Goal: Task Accomplishment & Management: Manage account settings

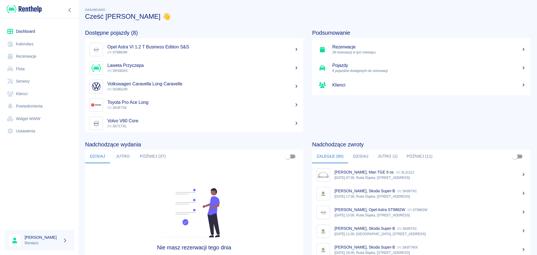
click at [22, 70] on link "Flota" at bounding box center [39, 69] width 70 height 13
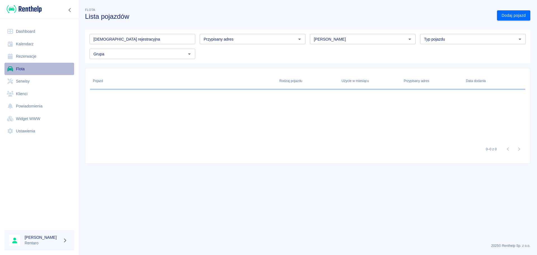
click at [23, 69] on link "Flota" at bounding box center [39, 69] width 70 height 13
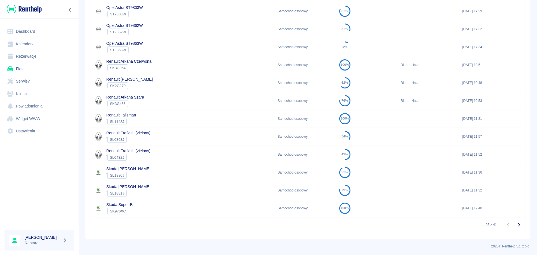
scroll to position [320, 0]
click at [518, 223] on icon "Przejdź do następnej strony" at bounding box center [519, 223] width 2 height 3
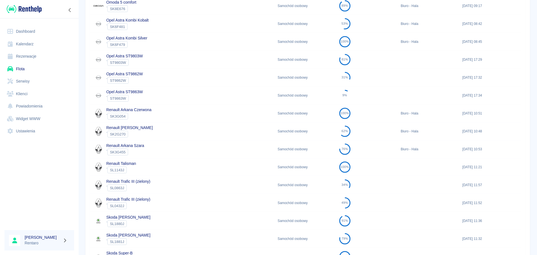
scroll to position [320, 0]
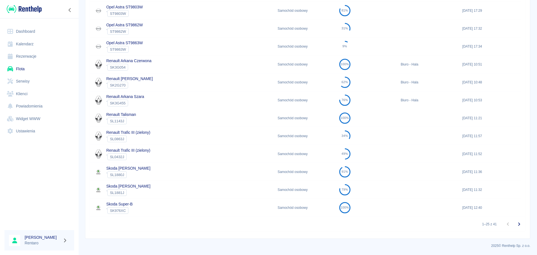
click at [516, 224] on icon "Przejdź do następnej strony" at bounding box center [519, 224] width 7 height 7
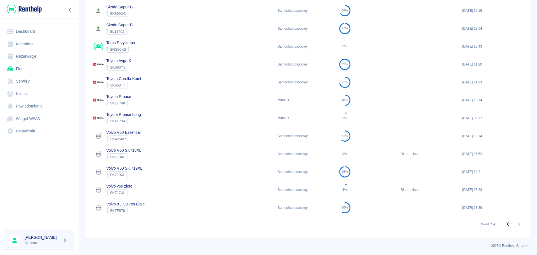
scroll to position [159, 0]
click at [122, 84] on span "SK858TT" at bounding box center [118, 85] width 20 height 4
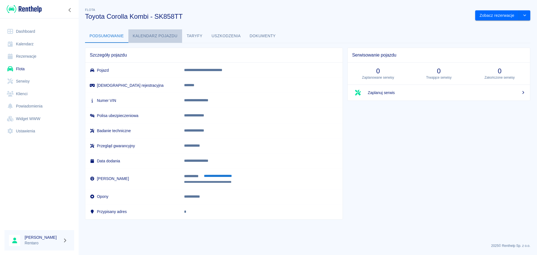
click at [138, 32] on button "Kalendarz pojazdu" at bounding box center [155, 35] width 54 height 13
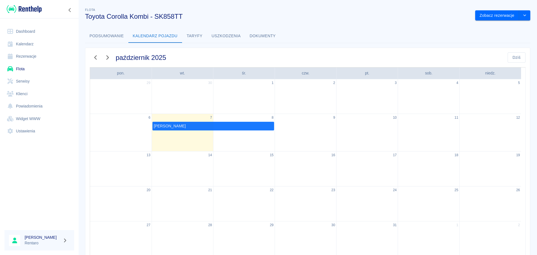
click at [195, 36] on button "Taryfy" at bounding box center [194, 35] width 25 height 13
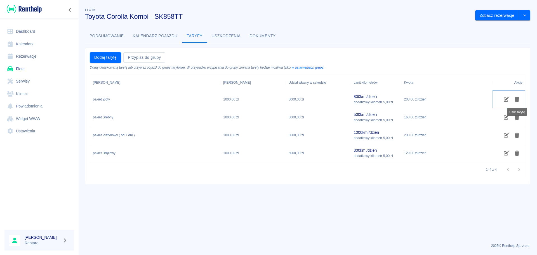
click at [515, 100] on icon "Usuń taryfę" at bounding box center [517, 99] width 6 height 5
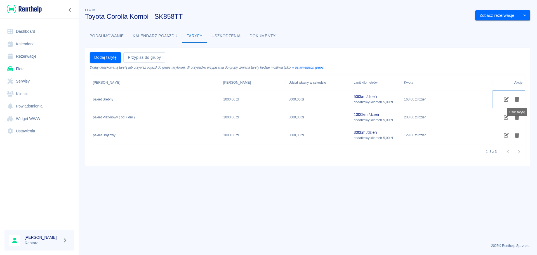
click at [515, 100] on icon "Usuń taryfę" at bounding box center [517, 99] width 6 height 5
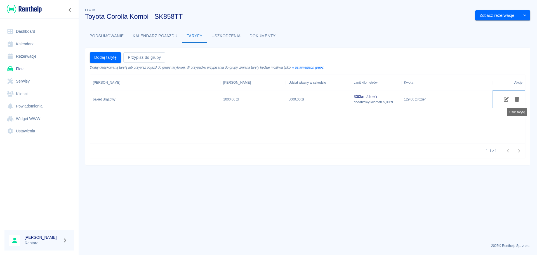
click at [515, 100] on icon "Usuń taryfę" at bounding box center [517, 99] width 6 height 5
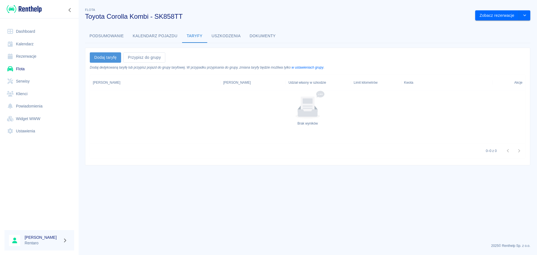
click at [98, 57] on button "Dodaj taryfę" at bounding box center [105, 57] width 31 height 10
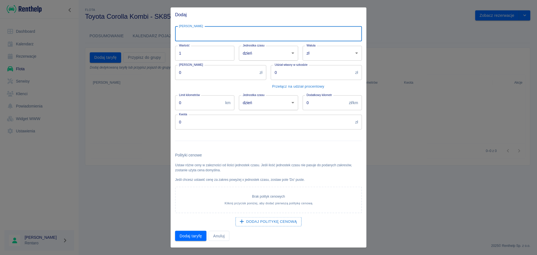
click at [213, 36] on input "[PERSON_NAME]" at bounding box center [268, 33] width 187 height 15
type input "Najem Długi termin"
click at [255, 56] on body "Używamy plików Cookies, by zapewnić Ci najlepsze możliwe doświadczenie. Aby dow…" at bounding box center [268, 127] width 537 height 255
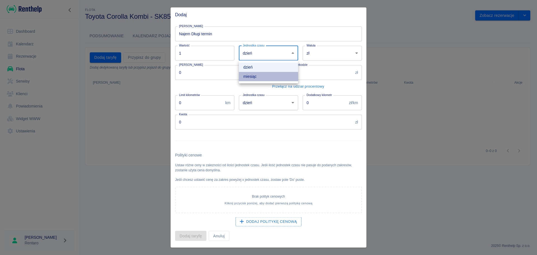
click at [255, 77] on li "miesiąc" at bounding box center [268, 76] width 59 height 9
type input "month"
click at [329, 56] on body "Używamy plików Cookies, by zapewnić Ci najlepsze możliwe doświadczenie. Aby dow…" at bounding box center [268, 127] width 537 height 255
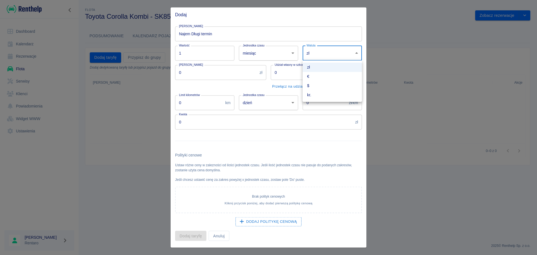
click at [204, 69] on div at bounding box center [268, 127] width 537 height 255
click at [205, 74] on input "0" at bounding box center [216, 72] width 82 height 15
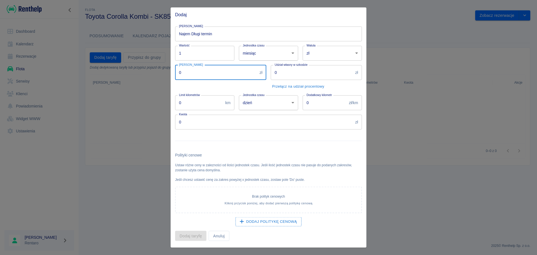
click at [205, 74] on input "0" at bounding box center [216, 72] width 82 height 15
click at [205, 75] on input "0" at bounding box center [216, 72] width 82 height 15
click at [205, 74] on input "0" at bounding box center [216, 72] width 82 height 15
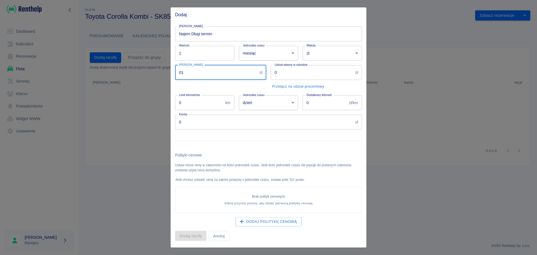
type input "0"
type input "1000"
click at [294, 75] on input "0" at bounding box center [312, 72] width 82 height 15
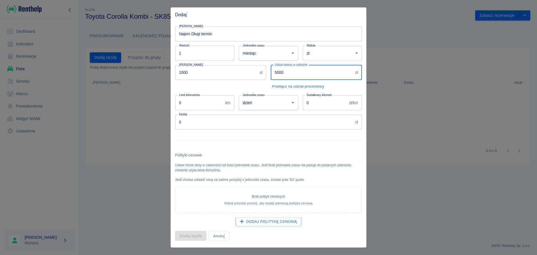
type input "5000"
click at [213, 103] on input "0" at bounding box center [199, 102] width 48 height 15
click at [213, 104] on input "0" at bounding box center [199, 102] width 48 height 15
click at [212, 104] on input "0" at bounding box center [199, 102] width 48 height 15
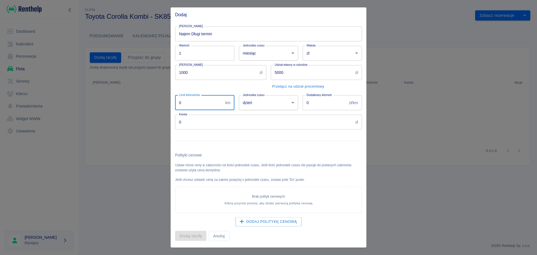
click at [214, 102] on input "0" at bounding box center [199, 102] width 48 height 15
type input "3000"
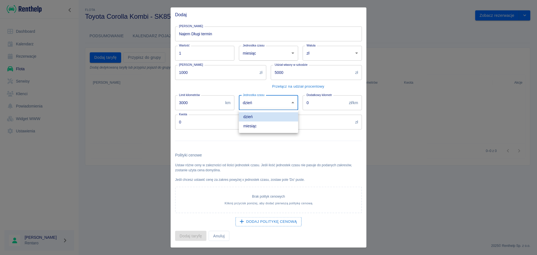
click at [274, 103] on body "Używamy plików Cookies, by zapewnić Ci najlepsze możliwe doświadczenie. Aby dow…" at bounding box center [268, 127] width 537 height 255
click at [267, 126] on li "miesiąc" at bounding box center [268, 125] width 59 height 9
type input "month"
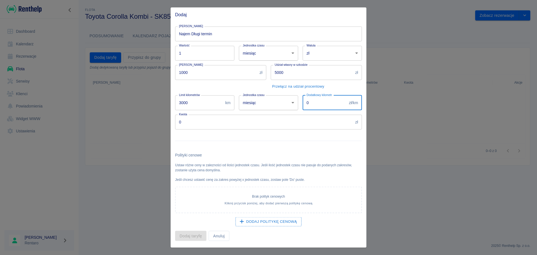
click at [318, 101] on input "0" at bounding box center [325, 102] width 44 height 15
click at [318, 102] on input "0" at bounding box center [325, 102] width 44 height 15
type input "1"
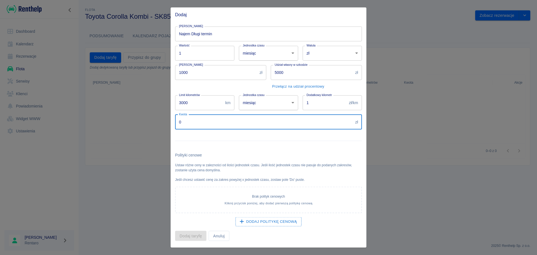
click at [256, 123] on input "0" at bounding box center [264, 121] width 178 height 15
drag, startPoint x: 278, startPoint y: 121, endPoint x: 150, endPoint y: 120, distance: 128.4
click at [150, 120] on div "Dodaj Nazwa taryfy Najem Długi termin Nazwa taryfy Wartość 1 Wartość Jednostka …" at bounding box center [268, 127] width 537 height 255
type input "3000"
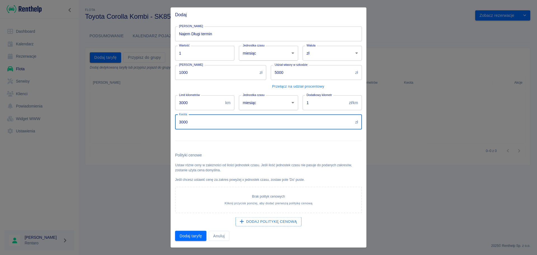
click at [209, 136] on div at bounding box center [266, 138] width 191 height 18
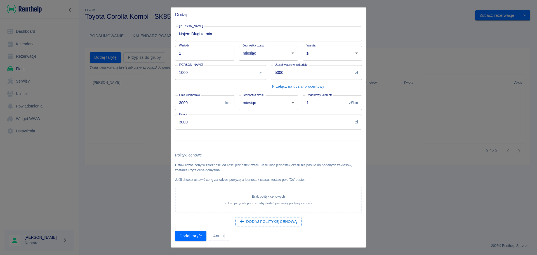
click at [191, 236] on button "Dodaj taryfę" at bounding box center [190, 235] width 31 height 10
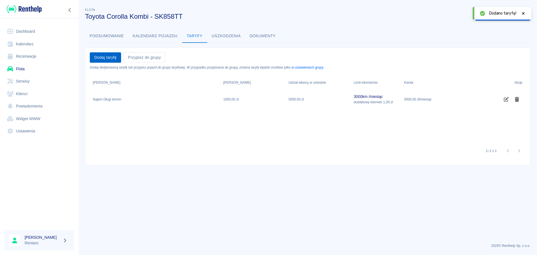
click at [102, 57] on button "Dodaj taryfę" at bounding box center [105, 57] width 31 height 10
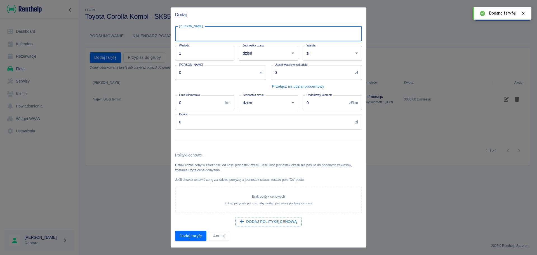
click at [213, 32] on input "[PERSON_NAME]" at bounding box center [268, 33] width 187 height 15
type input "Najem krótkoterminowy"
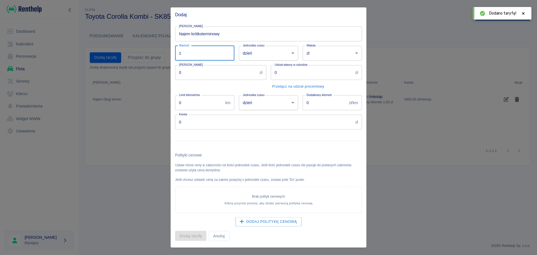
click at [218, 55] on input "1" at bounding box center [204, 53] width 59 height 15
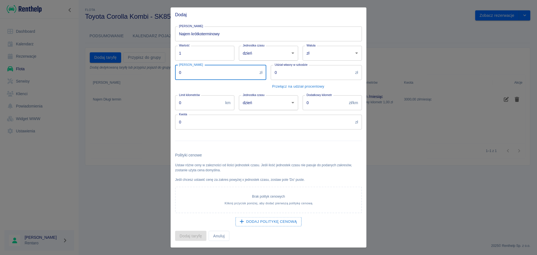
click at [208, 77] on input "0" at bounding box center [216, 72] width 82 height 15
type input "0"
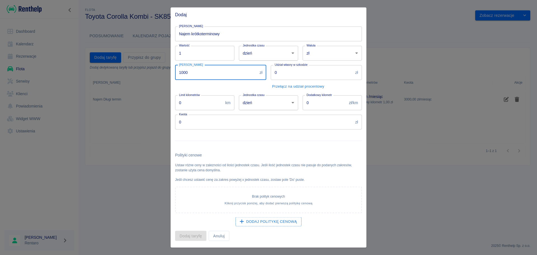
type input "1000"
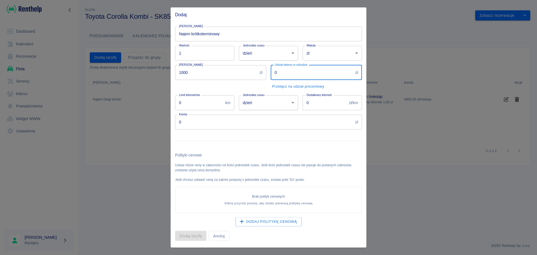
click at [315, 74] on input "0" at bounding box center [312, 72] width 82 height 15
click at [314, 74] on input "0" at bounding box center [312, 72] width 82 height 15
type input "5000"
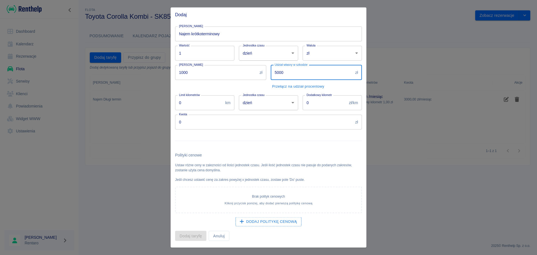
click at [218, 104] on input "0" at bounding box center [199, 102] width 48 height 15
click at [209, 105] on input "0" at bounding box center [199, 102] width 48 height 15
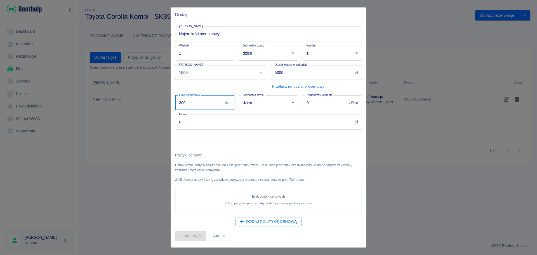
type input "300"
click at [242, 126] on input "0" at bounding box center [264, 121] width 178 height 15
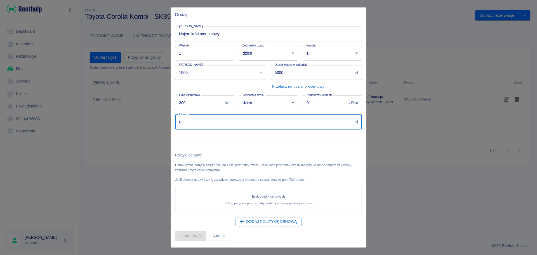
click at [242, 126] on input "0" at bounding box center [264, 121] width 178 height 15
type input "139"
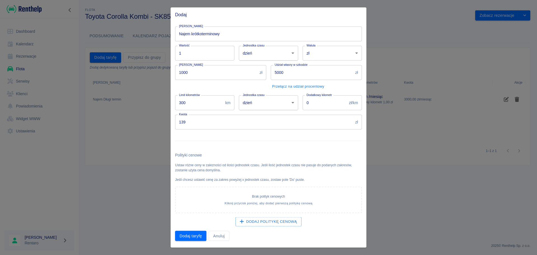
click at [249, 131] on div at bounding box center [266, 138] width 191 height 18
click at [195, 235] on button "Dodaj taryfę" at bounding box center [190, 235] width 31 height 10
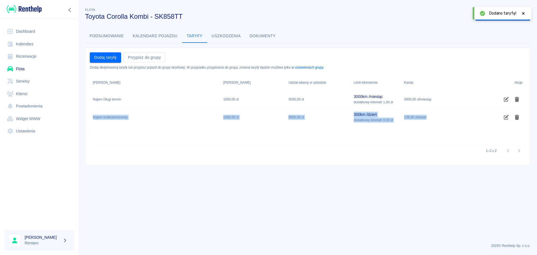
drag, startPoint x: 482, startPoint y: 117, endPoint x: 468, endPoint y: 100, distance: 22.6
click at [468, 100] on div "Najem Długi termin 1000,00 zł 5000,00 zł 3000 km / miesiąc dodatkowy kilometr 1…" at bounding box center [307, 108] width 435 height 36
click at [458, 108] on div "Najem Długi termin 1000,00 zł 5000,00 zł 3000 km / miesiąc dodatkowy kilometr 1…" at bounding box center [307, 108] width 435 height 36
click at [305, 68] on button "w ustawieniach grupy" at bounding box center [307, 67] width 32 height 5
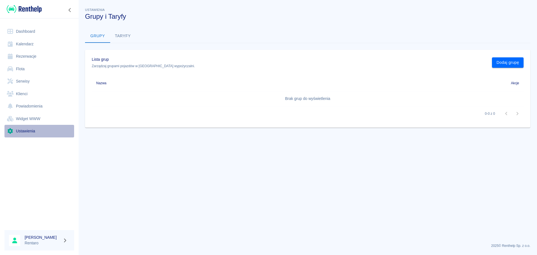
click at [34, 132] on link "Ustawienia" at bounding box center [39, 131] width 70 height 13
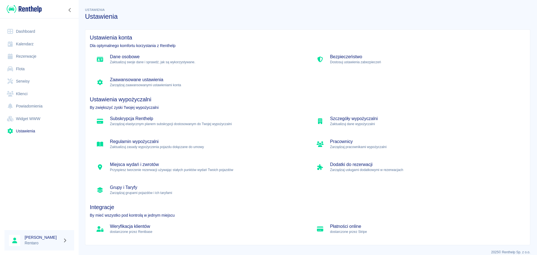
click at [160, 82] on h5 "Zaawansowane ustawienia" at bounding box center [205, 80] width 191 height 6
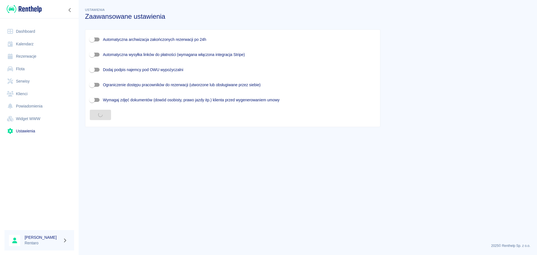
checkbox input "true"
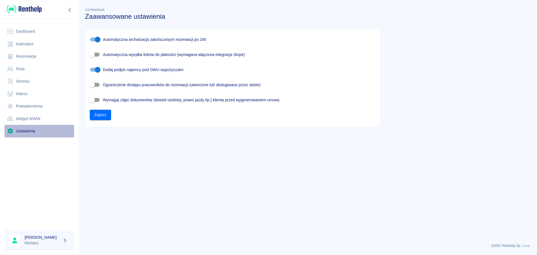
click at [18, 133] on link "Ustawienia" at bounding box center [39, 131] width 70 height 13
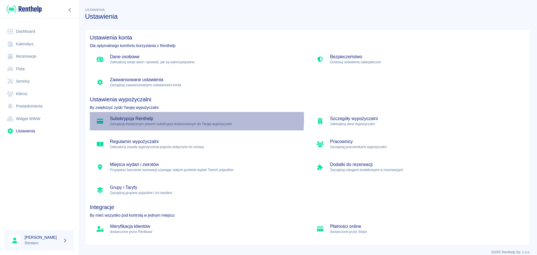
click at [149, 119] on h5 "Subskrypcja Renthelp" at bounding box center [205, 119] width 191 height 6
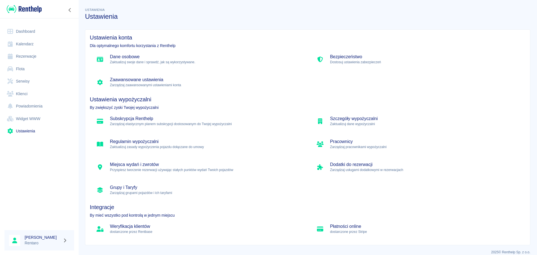
click at [354, 124] on p "Zaktualizuj dane wypożyczalni" at bounding box center [425, 123] width 191 height 5
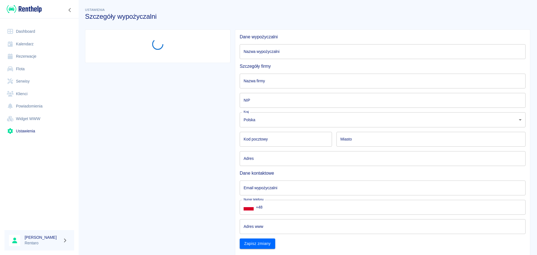
type input "Rentaro"
type input "Rentaro sp.z.o.o"
type input "6412537847"
type input "41-712"
type input "Ruda Śląska"
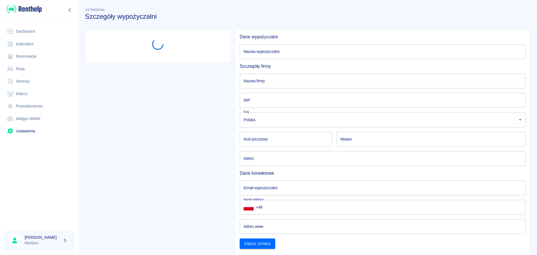
type input "Karola Goduli 34"
type input "kontakt@rentaro.pl"
type input "+48 534-289-503"
type input "https://rentaro.pl"
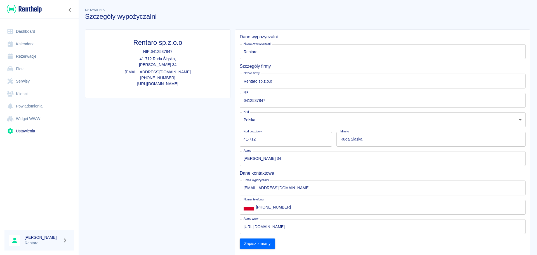
click at [284, 159] on input "Karola Goduli 34" at bounding box center [383, 158] width 286 height 15
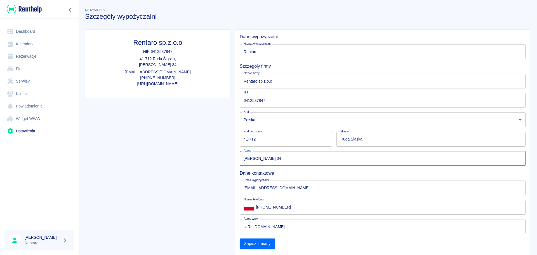
click at [284, 160] on input "Karola Goduli 34" at bounding box center [383, 158] width 286 height 15
type input "Zabrzańska 9"
click at [311, 139] on input "41-712" at bounding box center [286, 139] width 92 height 15
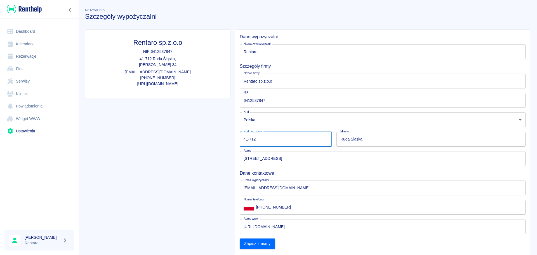
click at [390, 168] on div "Dane kontaktowe" at bounding box center [380, 171] width 290 height 10
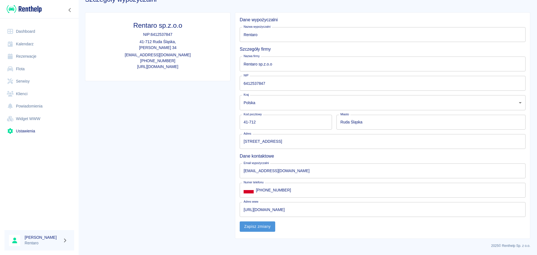
click at [259, 226] on button "Zapisz zmiany" at bounding box center [258, 226] width 36 height 10
click at [172, 132] on div "Rentaro sp.z.o.o NIP: 6412537847 41-712 Ruda Śląska , Zabrzańska 9 kontakt@rent…" at bounding box center [156, 123] width 150 height 231
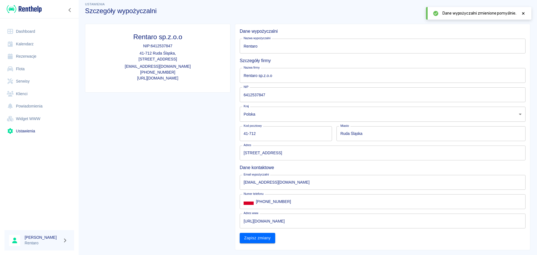
scroll to position [0, 0]
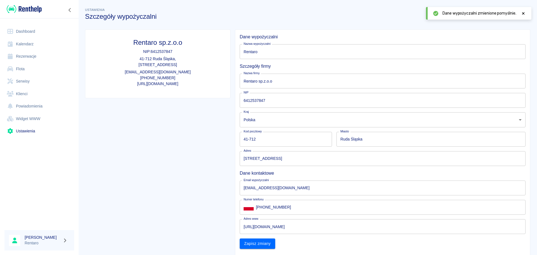
click at [28, 134] on link "Ustawienia" at bounding box center [39, 131] width 70 height 13
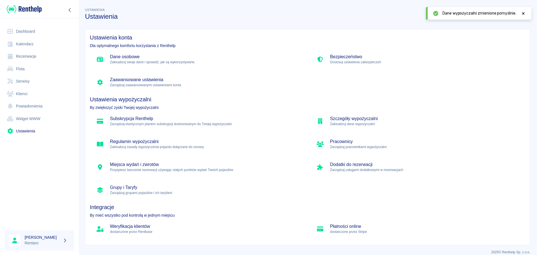
click at [357, 145] on p "Zarządzaj pracownikami wypożyczalni" at bounding box center [425, 146] width 191 height 5
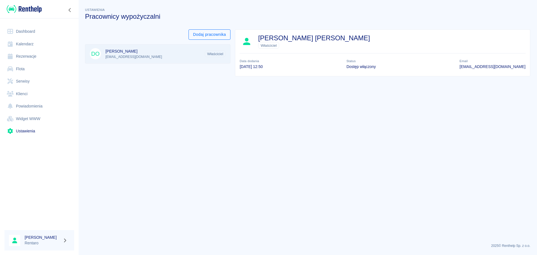
click at [202, 35] on button "Dodaj pracownika" at bounding box center [209, 34] width 42 height 10
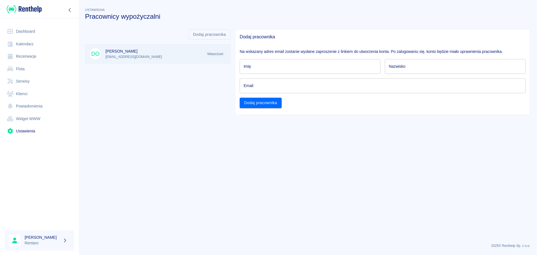
click at [159, 117] on main "Ustawienia Pracownicy wypożyczalni Dodaj pracownika DO Daniel Osmański kontakt@…" at bounding box center [307, 123] width 459 height 232
click at [29, 130] on link "Ustawienia" at bounding box center [39, 131] width 70 height 13
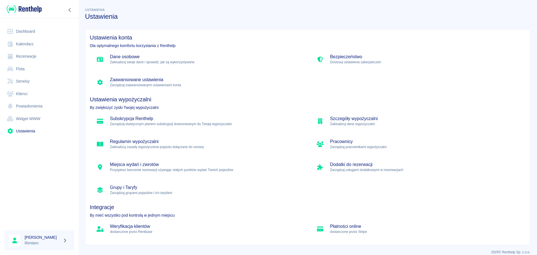
click at [351, 170] on p "Zarządzaj usługami dodatkowymi w rezerwacjach" at bounding box center [425, 169] width 191 height 5
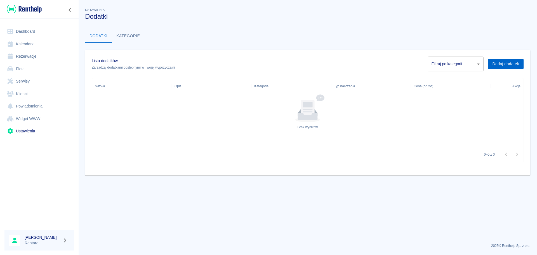
click at [503, 66] on button "Dodaj dodatek" at bounding box center [506, 64] width 36 height 10
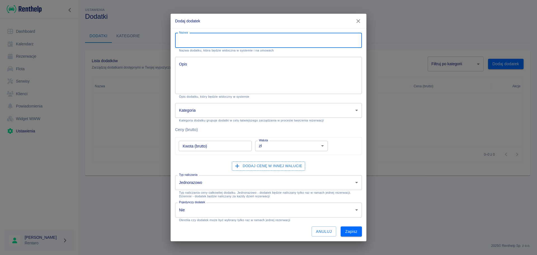
click at [230, 36] on input "Nazwa" at bounding box center [268, 40] width 187 height 15
type input "Mycie samochodu"
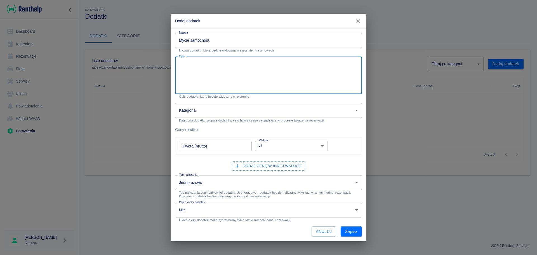
click at [222, 81] on textarea "Opis" at bounding box center [268, 75] width 179 height 28
type textarea "Mycie samochodu zewnątrz i wewnątrz"
click at [216, 112] on body "Używamy plików Cookies, by zapewnić Ci najlepsze możliwe doświadczenie. Aby dow…" at bounding box center [268, 127] width 537 height 255
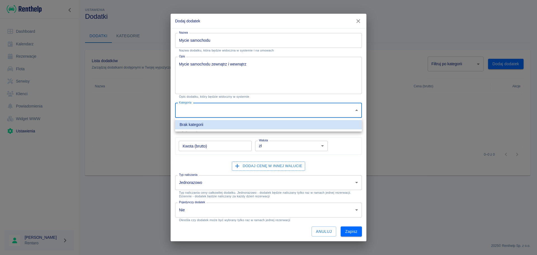
click at [216, 112] on div at bounding box center [268, 127] width 537 height 255
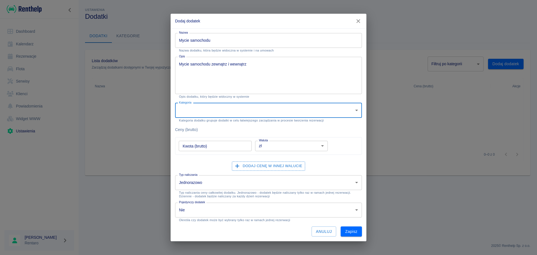
click at [228, 109] on body "Używamy plików Cookies, by zapewnić Ci najlepsze możliwe doświadczenie. Aby dow…" at bounding box center [268, 127] width 537 height 255
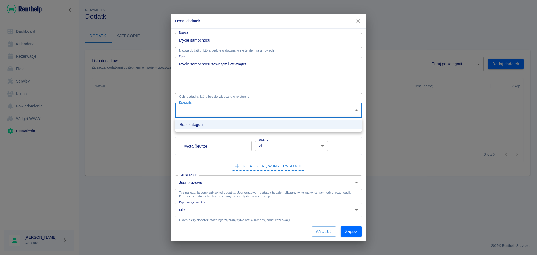
click at [228, 110] on div at bounding box center [268, 127] width 537 height 255
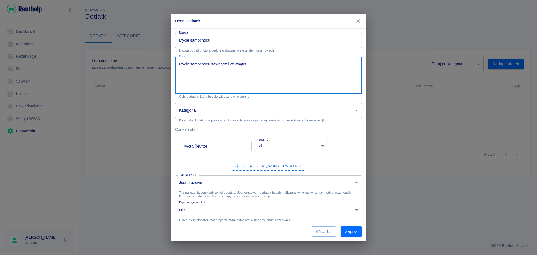
click at [260, 65] on textarea "Mycie samochodu zewnątrz i wewnątrz" at bounding box center [268, 75] width 179 height 28
click at [211, 148] on input "Kwota (brutto)" at bounding box center [215, 146] width 73 height 10
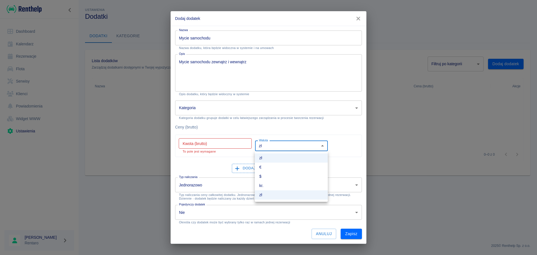
click at [288, 143] on body "Używamy plików Cookies, by zapewnić Ci najlepsze możliwe doświadczenie. Aby dow…" at bounding box center [268, 127] width 537 height 255
click at [225, 143] on div at bounding box center [268, 127] width 537 height 255
click at [209, 144] on input "Kwota (brutto)" at bounding box center [215, 143] width 73 height 10
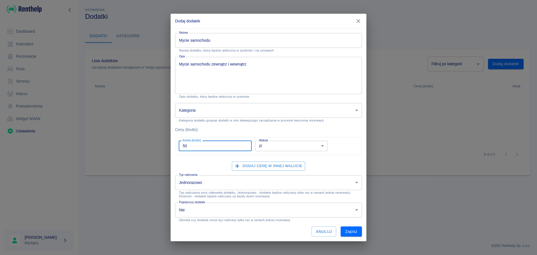
type input "50"
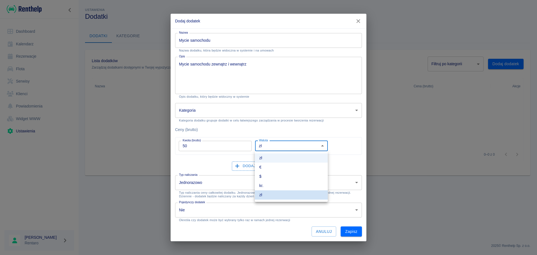
click at [306, 149] on body "Używamy plików Cookies, by zapewnić Ci najlepsze możliwe doświadczenie. Aby dow…" at bounding box center [268, 127] width 537 height 255
click at [306, 146] on div at bounding box center [268, 127] width 537 height 255
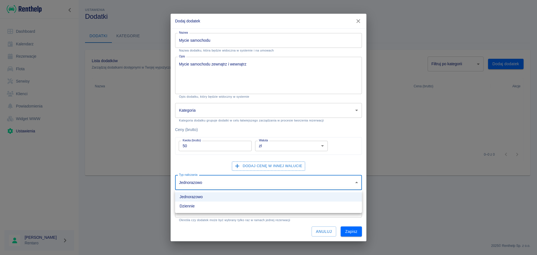
click at [262, 181] on body "Używamy plików Cookies, by zapewnić Ci najlepsze możliwe doświadczenie. Aby dow…" at bounding box center [268, 127] width 537 height 255
click at [262, 181] on div at bounding box center [268, 127] width 537 height 255
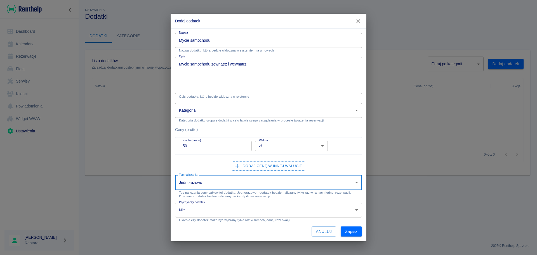
click at [206, 209] on body "Używamy plików Cookies, by zapewnić Ci najlepsze możliwe doświadczenie. Aby dow…" at bounding box center [268, 127] width 537 height 255
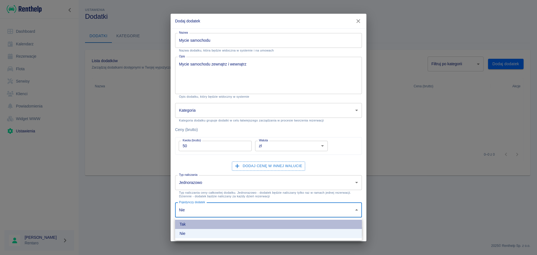
click at [196, 225] on li "Tak" at bounding box center [268, 224] width 187 height 9
type input "true"
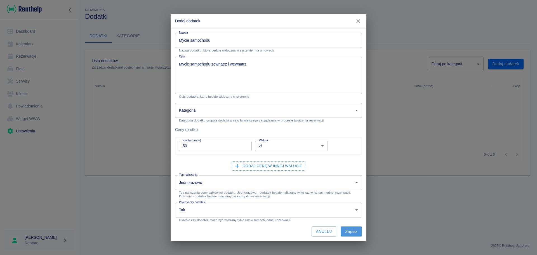
click at [353, 232] on button "Zapisz" at bounding box center [351, 231] width 21 height 10
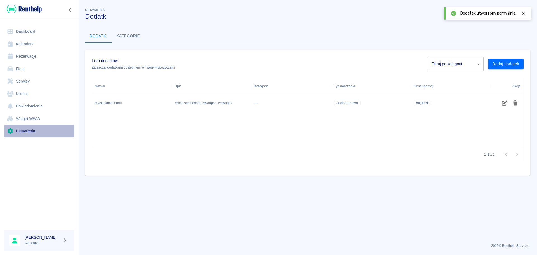
click at [24, 131] on link "Ustawienia" at bounding box center [39, 131] width 70 height 13
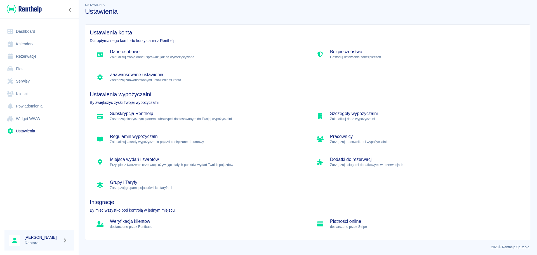
scroll to position [6, 0]
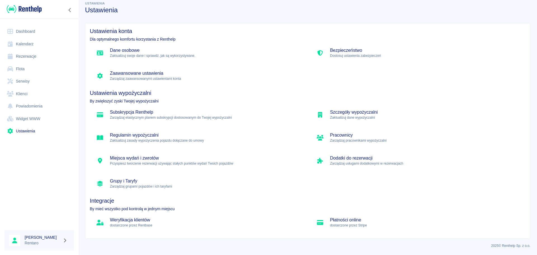
click at [140, 224] on p "dostarczone przez Rentbase" at bounding box center [205, 225] width 191 height 5
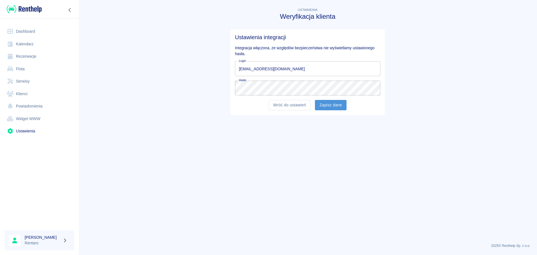
click at [328, 104] on button "Zapisz dane" at bounding box center [331, 105] width 32 height 10
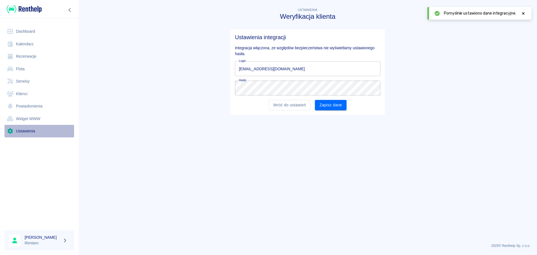
click at [26, 128] on link "Ustawienia" at bounding box center [39, 131] width 70 height 13
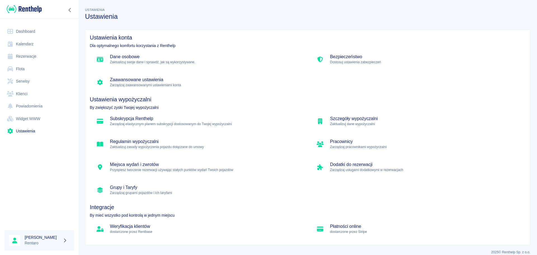
click at [24, 71] on link "Flota" at bounding box center [39, 69] width 70 height 13
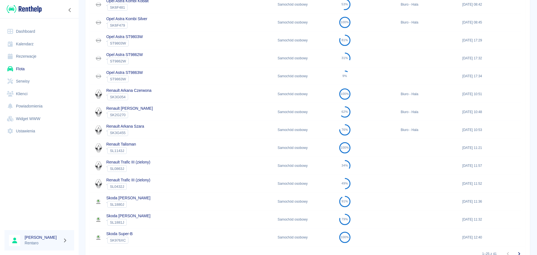
scroll to position [320, 0]
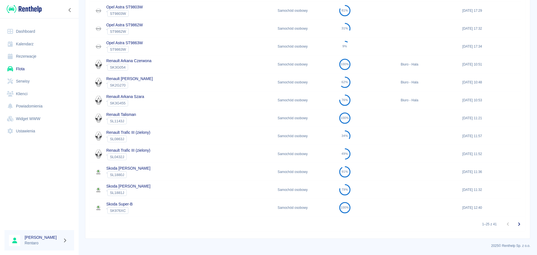
click at [513, 225] on button "Przejdź do następnej strony" at bounding box center [518, 223] width 11 height 11
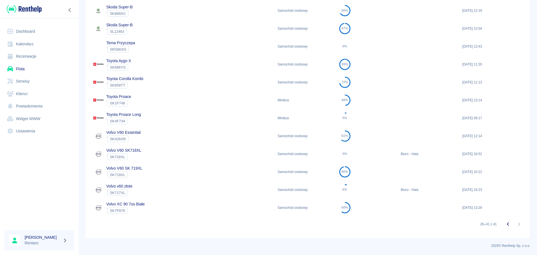
scroll to position [159, 0]
click at [128, 81] on link "Toyota Corolla Kombi" at bounding box center [124, 78] width 37 height 4
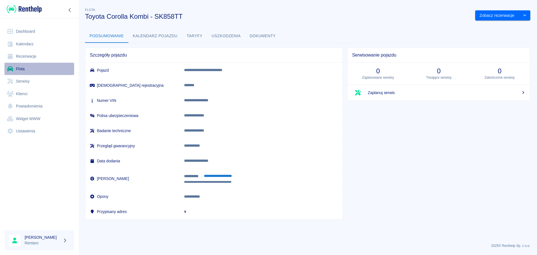
click at [19, 72] on link "Flota" at bounding box center [39, 69] width 70 height 13
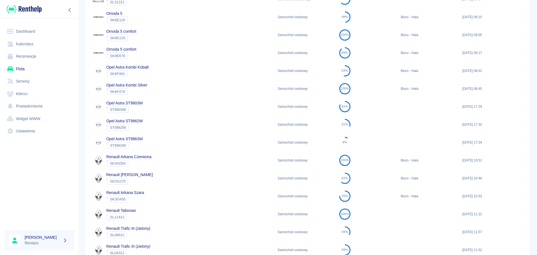
scroll to position [320, 0]
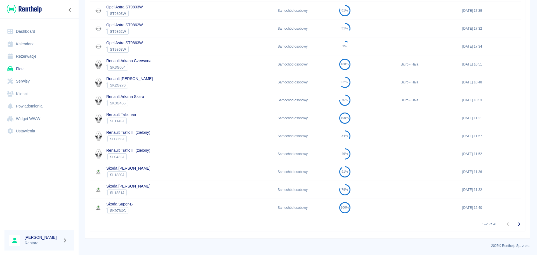
click at [516, 221] on icon "Przejdź do następnej strony" at bounding box center [519, 224] width 7 height 7
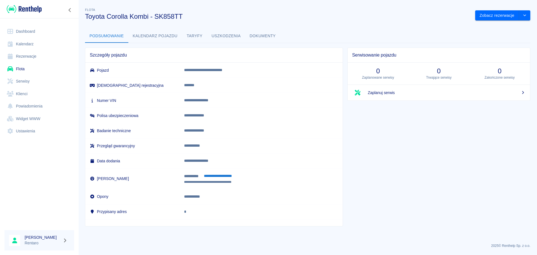
drag, startPoint x: 190, startPoint y: 40, endPoint x: 193, endPoint y: 35, distance: 5.7
click at [190, 40] on button "Taryfy" at bounding box center [194, 35] width 25 height 13
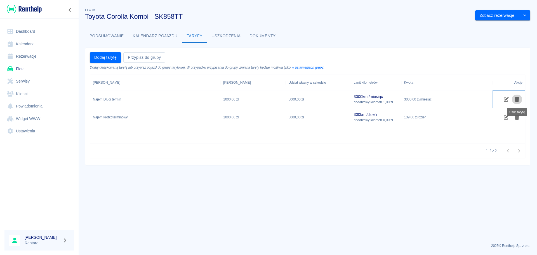
click at [516, 100] on icon "Usuń taryfę" at bounding box center [517, 99] width 4 height 5
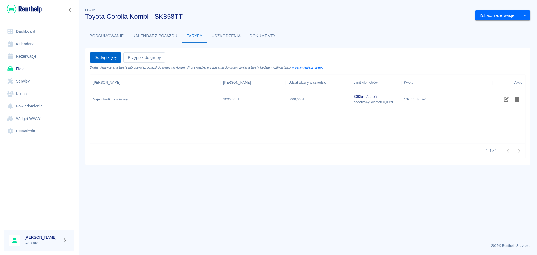
click at [109, 60] on button "Dodaj taryfę" at bounding box center [105, 57] width 31 height 10
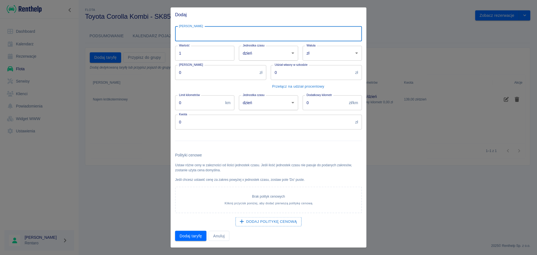
click at [206, 35] on input "[PERSON_NAME]" at bounding box center [268, 33] width 187 height 15
type input "Najem Długi termin"
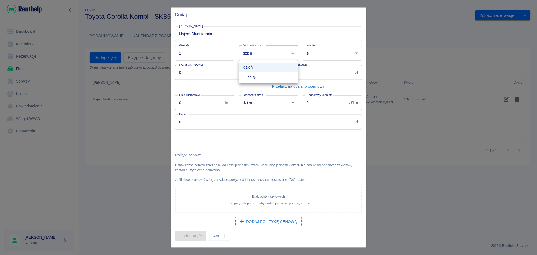
click at [265, 52] on body "Używamy plików Cookies, by zapewnić Ci najlepsze możliwe doświadczenie. Aby dow…" at bounding box center [268, 127] width 537 height 255
click at [256, 77] on li "miesiąc" at bounding box center [268, 76] width 59 height 9
type input "month"
click at [211, 78] on input "0" at bounding box center [216, 72] width 82 height 15
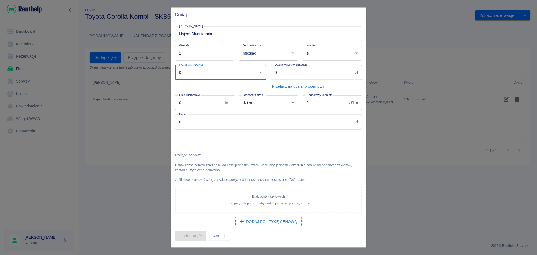
click at [211, 78] on input "0" at bounding box center [216, 72] width 82 height 15
type input "1000"
click at [308, 103] on input "0" at bounding box center [325, 102] width 44 height 15
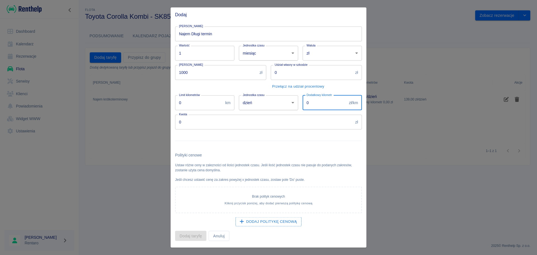
click at [308, 103] on input "0" at bounding box center [325, 102] width 44 height 15
type input "1"
click at [212, 103] on input "0" at bounding box center [199, 102] width 48 height 15
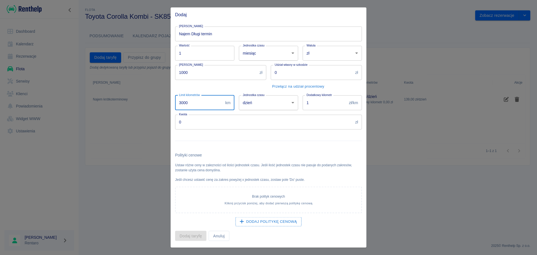
type input "3000"
click at [242, 105] on body "Używamy plików Cookies, by zapewnić Ci najlepsze możliwe doświadczenie. Aby dow…" at bounding box center [268, 127] width 537 height 255
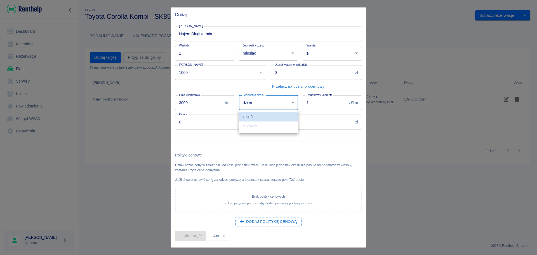
click at [251, 127] on li "miesiąc" at bounding box center [268, 125] width 59 height 9
type input "month"
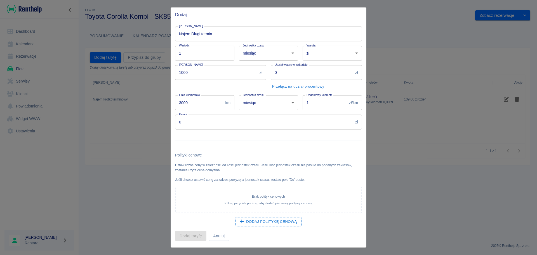
click at [266, 147] on div at bounding box center [266, 138] width 191 height 18
click at [244, 128] on input "0" at bounding box center [264, 121] width 178 height 15
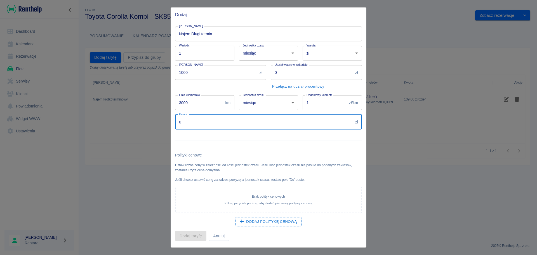
click at [244, 126] on input "0" at bounding box center [264, 121] width 178 height 15
type input "3000"
click at [194, 238] on button "Dodaj taryfę" at bounding box center [190, 235] width 31 height 10
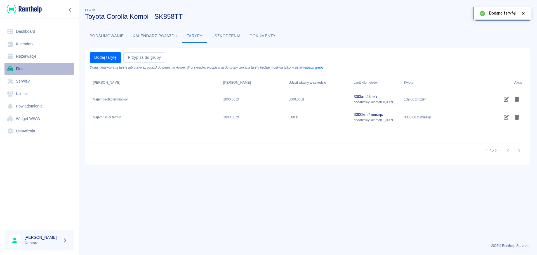
click at [25, 69] on link "Flota" at bounding box center [39, 69] width 70 height 13
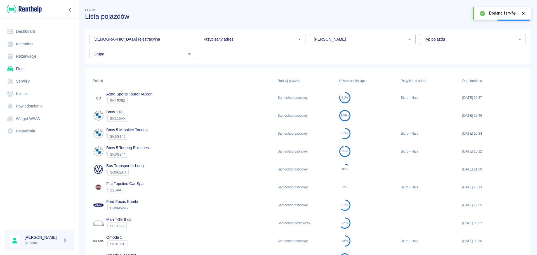
click at [150, 99] on div "` SK4F253" at bounding box center [129, 100] width 46 height 7
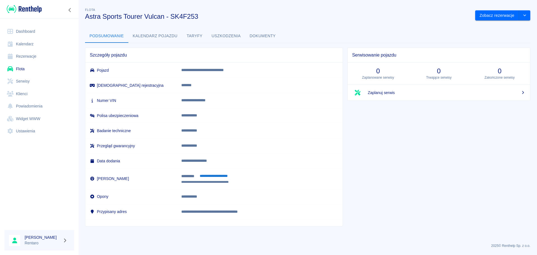
click at [195, 36] on button "Taryfy" at bounding box center [194, 35] width 25 height 13
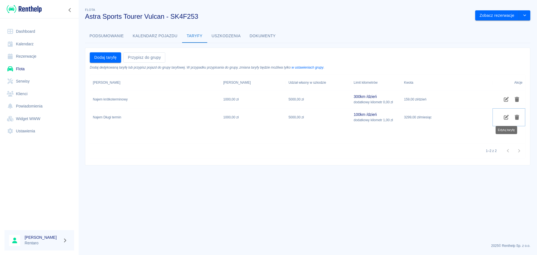
click at [504, 118] on icon "Edytuj taryfę" at bounding box center [506, 117] width 6 height 5
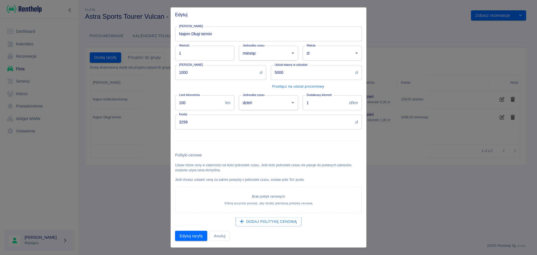
click at [259, 104] on body "Używamy plików Cookies, by zapewnić Ci najlepsze możliwe doświadczenie. Aby dow…" at bounding box center [268, 127] width 537 height 255
click at [202, 104] on div at bounding box center [268, 127] width 537 height 255
click at [202, 103] on input "100" at bounding box center [199, 102] width 48 height 15
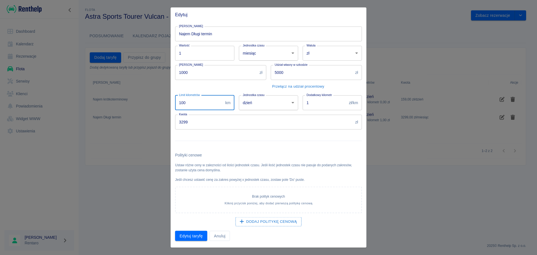
click at [202, 104] on input "100" at bounding box center [199, 102] width 48 height 15
click at [202, 105] on input "100" at bounding box center [199, 102] width 48 height 15
type input "3000"
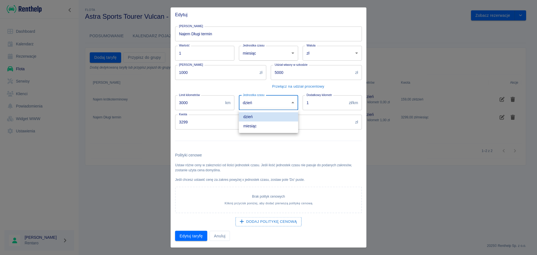
click at [265, 100] on body "Używamy plików Cookies, by zapewnić Ci najlepsze możliwe doświadczenie. Aby dow…" at bounding box center [268, 127] width 537 height 255
click at [263, 124] on li "miesiąc" at bounding box center [268, 125] width 59 height 9
type input "month"
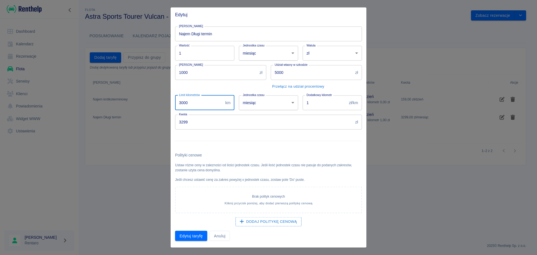
drag, startPoint x: 213, startPoint y: 103, endPoint x: 172, endPoint y: 105, distance: 40.6
click at [172, 105] on div "Limit kilometrów 3000 km Limit kilometrów" at bounding box center [203, 100] width 64 height 19
type input "100"
click at [263, 107] on body "Używamy plików Cookies, by zapewnić Ci najlepsze możliwe doświadczenie. Aby dow…" at bounding box center [268, 127] width 537 height 255
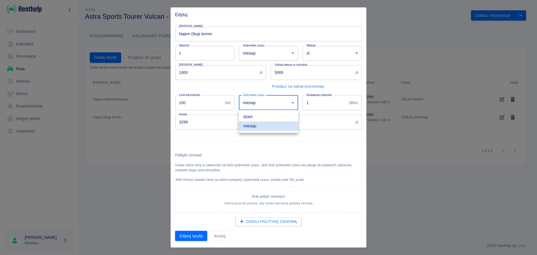
click at [263, 118] on li "dzień" at bounding box center [268, 116] width 59 height 9
type input "day"
click at [252, 142] on div at bounding box center [266, 138] width 191 height 18
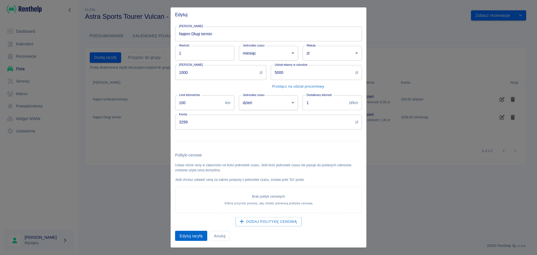
click at [190, 232] on button "Edytuj taryfę" at bounding box center [191, 235] width 32 height 10
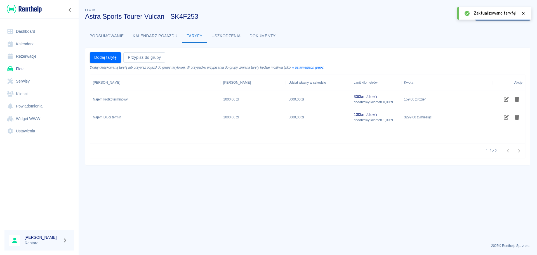
click at [19, 70] on link "Flota" at bounding box center [39, 69] width 70 height 13
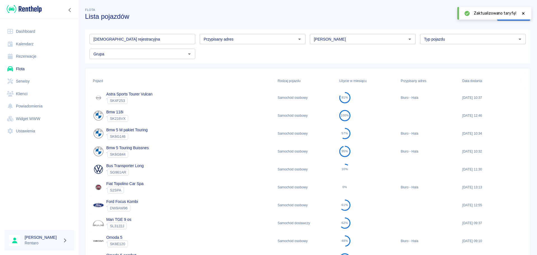
click at [181, 116] on div "Bmw 118i ` SK216VX" at bounding box center [182, 116] width 185 height 18
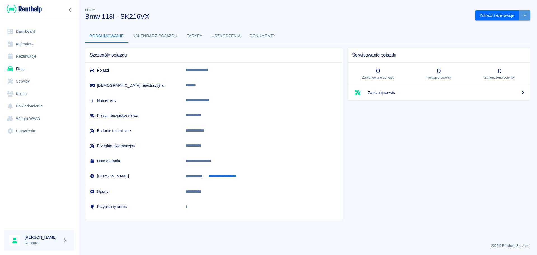
click at [522, 14] on button "drop-down" at bounding box center [524, 15] width 11 height 10
click at [500, 37] on li "Usuń pojazd" at bounding box center [503, 36] width 52 height 9
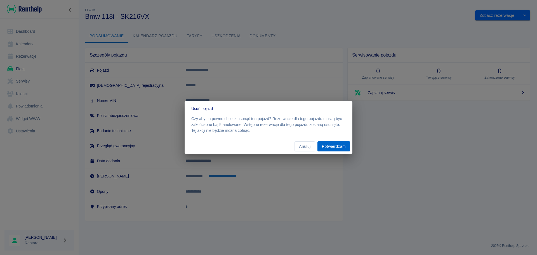
click at [328, 145] on button "Potwierdzam" at bounding box center [333, 146] width 33 height 10
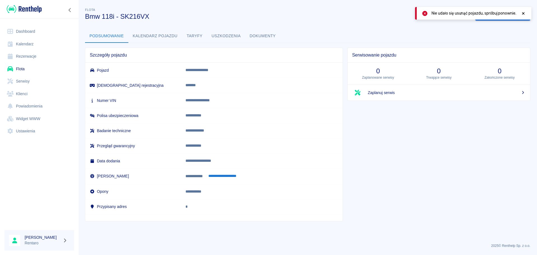
click at [523, 13] on icon at bounding box center [523, 13] width 3 height 3
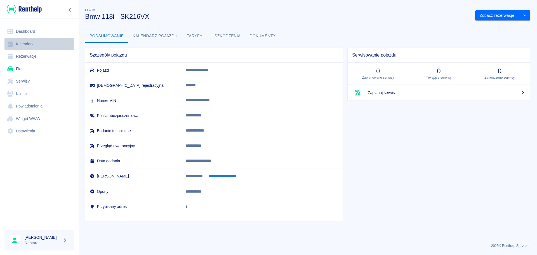
click at [16, 42] on link "Kalendarz" at bounding box center [39, 44] width 70 height 13
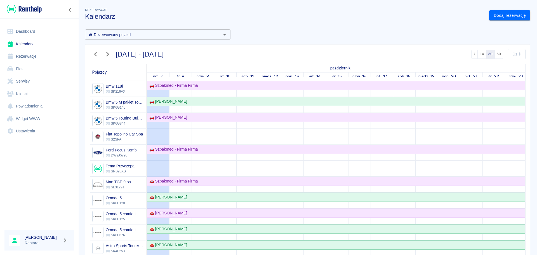
click at [13, 72] on link "Flota" at bounding box center [39, 69] width 70 height 13
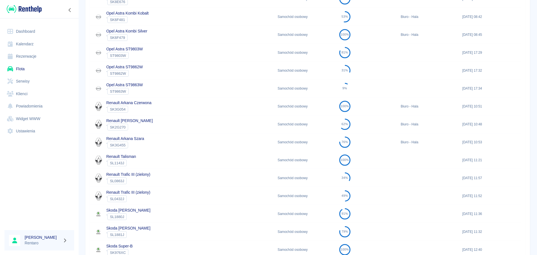
scroll to position [280, 0]
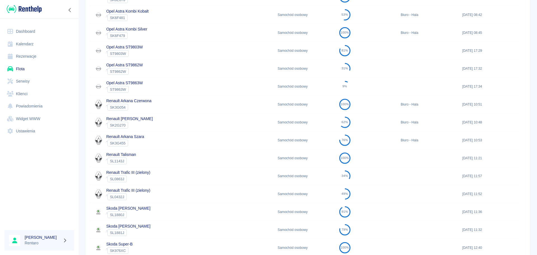
click at [139, 109] on div "` SK3G054" at bounding box center [128, 107] width 45 height 7
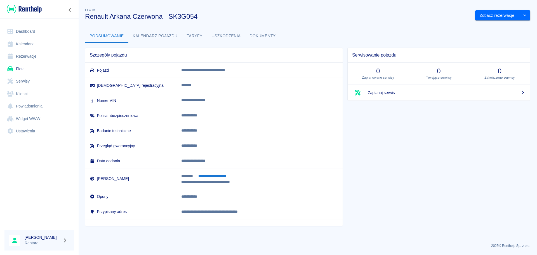
click at [157, 43] on button "Kalendarz pojazdu" at bounding box center [155, 35] width 54 height 13
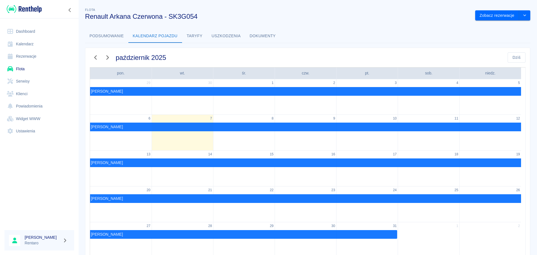
click at [164, 37] on button "Kalendarz pojazdu" at bounding box center [155, 35] width 54 height 13
drag, startPoint x: 183, startPoint y: 36, endPoint x: 186, endPoint y: 36, distance: 3.1
click at [183, 36] on button "Taryfy" at bounding box center [194, 35] width 25 height 13
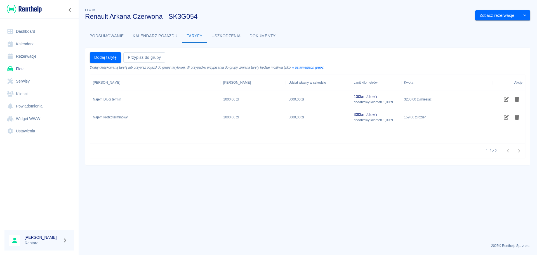
click at [22, 61] on link "Rezerwacje" at bounding box center [39, 56] width 70 height 13
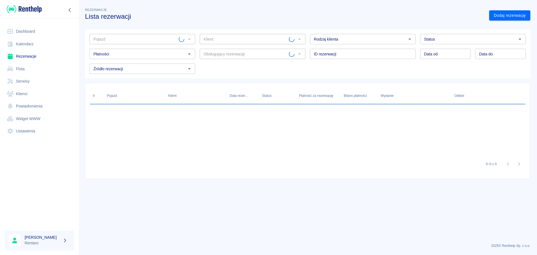
click at [19, 65] on link "Flota" at bounding box center [39, 69] width 70 height 13
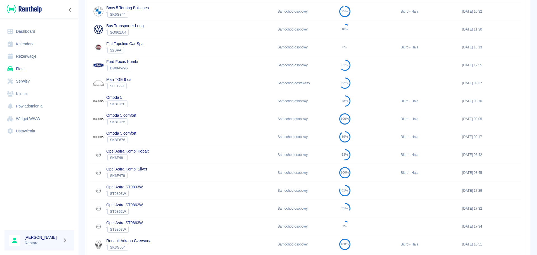
scroll to position [280, 0]
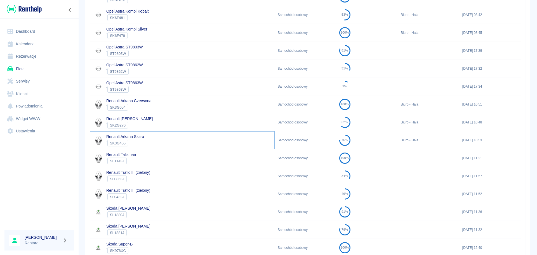
click at [143, 137] on link "Renault Arkana Szara" at bounding box center [125, 136] width 38 height 4
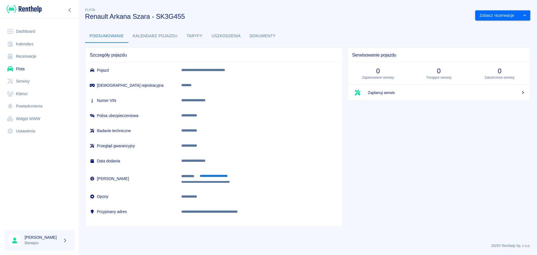
click at [25, 32] on link "Dashboard" at bounding box center [39, 31] width 70 height 13
click at [193, 35] on button "Taryfy" at bounding box center [194, 35] width 25 height 13
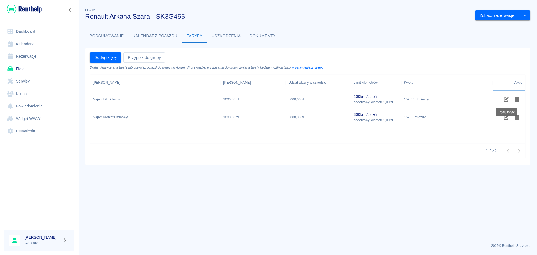
click at [508, 99] on icon "Edytuj taryfę" at bounding box center [506, 99] width 6 height 5
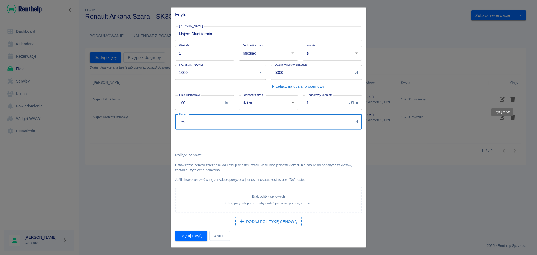
click at [209, 117] on input "159" at bounding box center [264, 121] width 178 height 15
click at [210, 117] on input "159" at bounding box center [264, 121] width 178 height 15
click at [268, 107] on body "Używamy plików Cookies, by zapewnić Ci najlepsze możliwe doświadczenie. Aby dow…" at bounding box center [268, 127] width 537 height 255
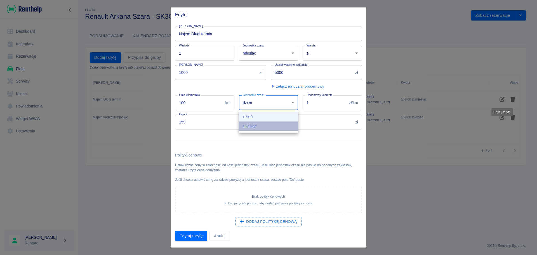
click at [264, 123] on li "miesiąc" at bounding box center [268, 125] width 59 height 9
type input "month"
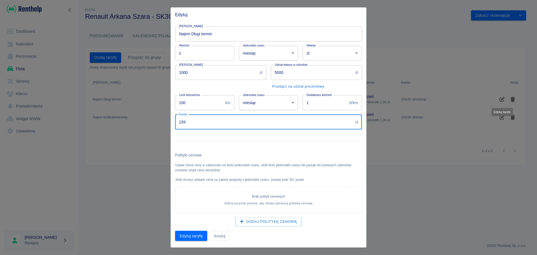
click at [233, 121] on input "159" at bounding box center [264, 121] width 178 height 15
click at [231, 122] on input "159" at bounding box center [264, 121] width 178 height 15
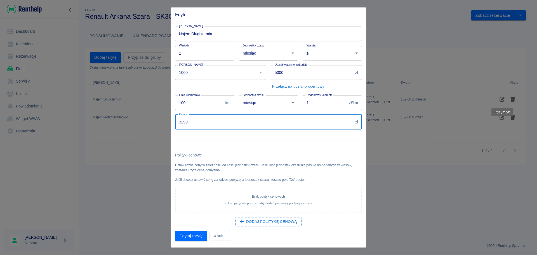
type input "3299"
click at [251, 142] on div at bounding box center [266, 138] width 191 height 18
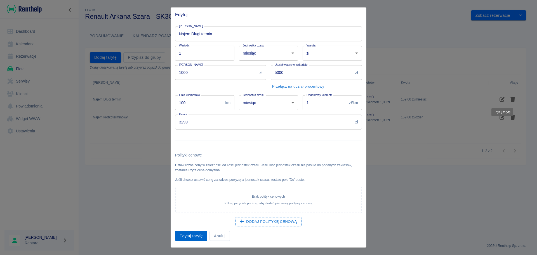
click at [186, 239] on button "Edytuj taryfę" at bounding box center [191, 235] width 32 height 10
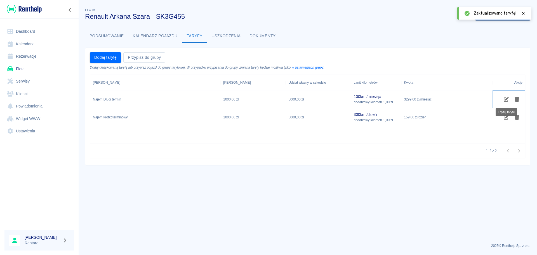
click at [504, 98] on icon "Edytuj taryfę" at bounding box center [506, 99] width 5 height 5
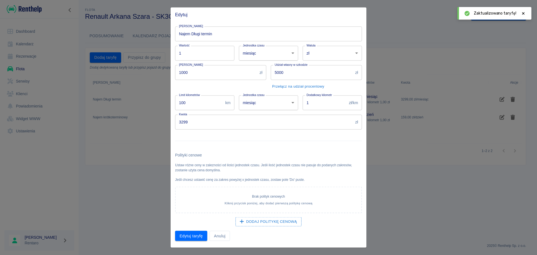
click at [269, 104] on body "Używamy plików Cookies, by zapewnić Ci najlepsze możliwe doświadczenie. Aby dow…" at bounding box center [268, 127] width 537 height 255
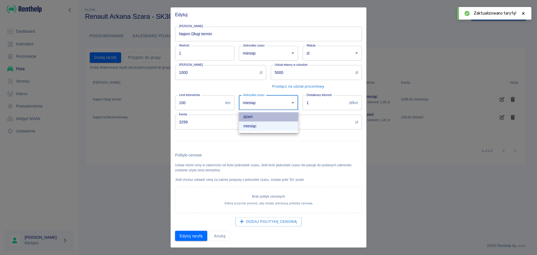
click at [262, 118] on li "dzień" at bounding box center [268, 116] width 59 height 9
type input "day"
click at [232, 121] on input "3299" at bounding box center [264, 121] width 178 height 15
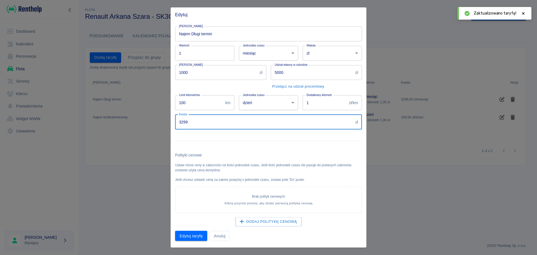
click at [232, 121] on input "3299" at bounding box center [264, 121] width 178 height 15
click at [246, 148] on div "Polityki cenowe Ustaw różne ceny w zalezności od ilości jednostek czasu. Jeśli …" at bounding box center [266, 186] width 191 height 79
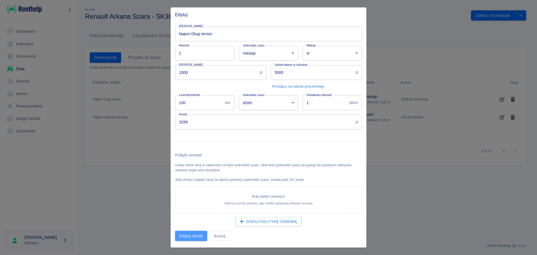
click at [193, 236] on button "Edytuj taryfę" at bounding box center [191, 235] width 32 height 10
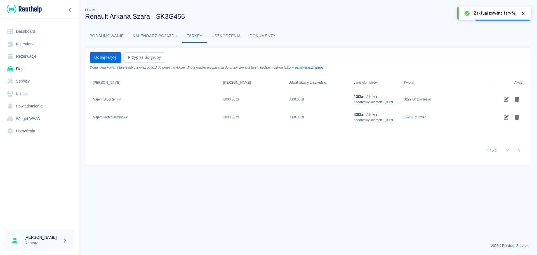
click at [27, 69] on link "Flota" at bounding box center [39, 69] width 70 height 13
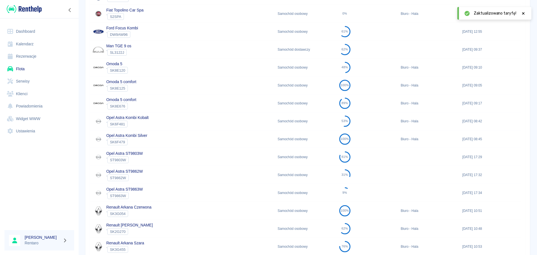
scroll to position [224, 0]
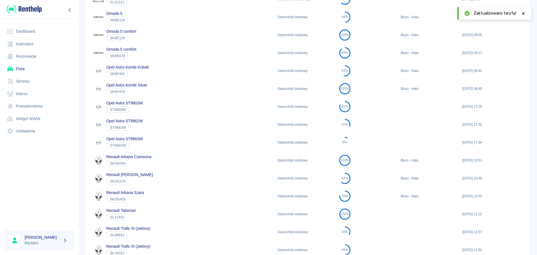
click at [145, 107] on div "Opel Astra ST9803W ` ST9803W" at bounding box center [182, 107] width 185 height 18
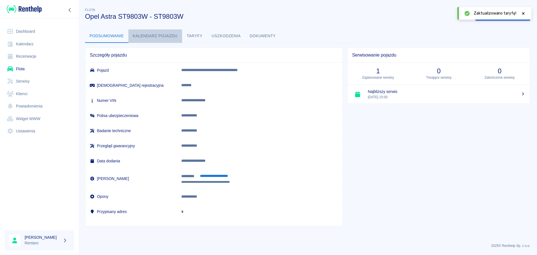
click at [157, 37] on button "Kalendarz pojazdu" at bounding box center [155, 35] width 54 height 13
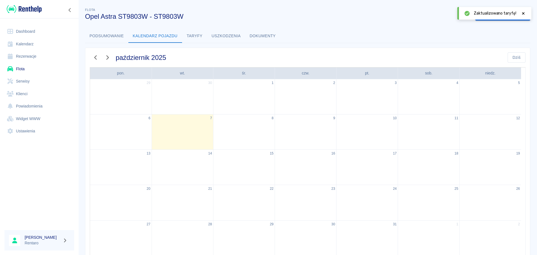
click at [190, 37] on button "Taryfy" at bounding box center [194, 35] width 25 height 13
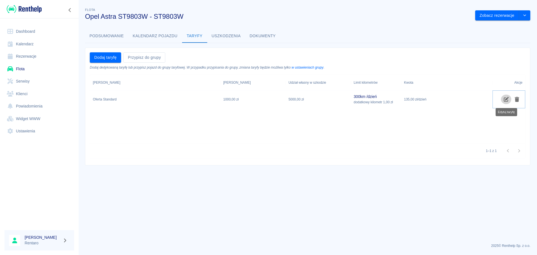
click at [505, 100] on icon "Edytuj taryfę" at bounding box center [506, 99] width 6 height 5
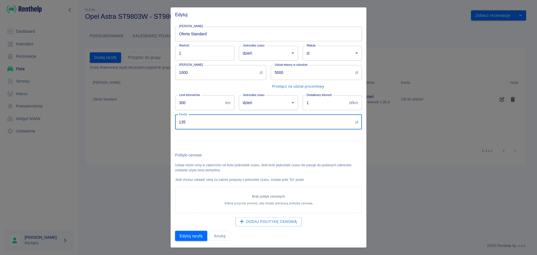
click at [200, 121] on input "135" at bounding box center [264, 121] width 178 height 15
type input "139"
click at [232, 148] on div "Polityki cenowe Ustaw różne ceny w zalezności od ilości jednostek czasu. Jeśli …" at bounding box center [266, 186] width 191 height 79
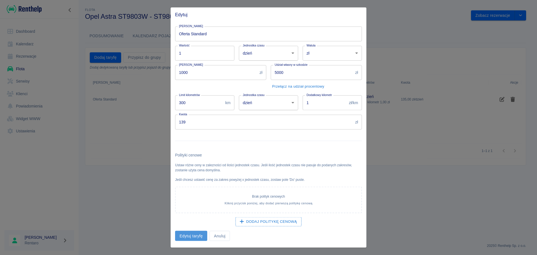
click at [198, 236] on button "Edytuj taryfę" at bounding box center [191, 235] width 32 height 10
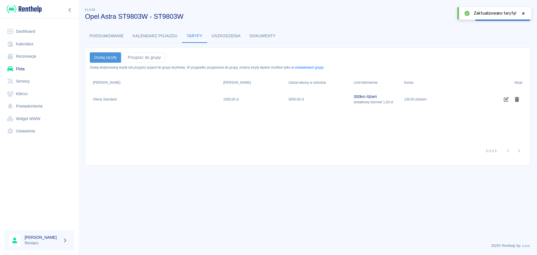
click at [110, 56] on button "Dodaj taryfę" at bounding box center [105, 57] width 31 height 10
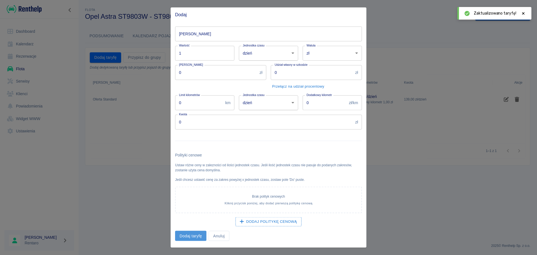
click at [198, 235] on button "Dodaj taryfę" at bounding box center [190, 235] width 31 height 10
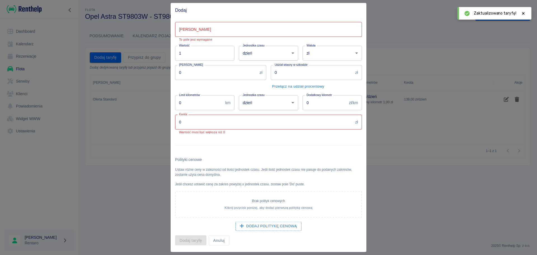
click at [209, 34] on input "[PERSON_NAME]" at bounding box center [268, 29] width 187 height 15
type input "Najem Długi termin"
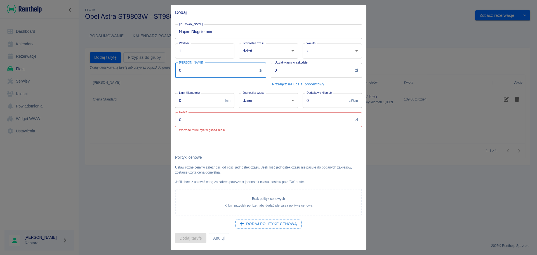
click at [236, 71] on input "0" at bounding box center [216, 70] width 82 height 15
type input "1000"
click at [288, 71] on input "0" at bounding box center [312, 70] width 82 height 15
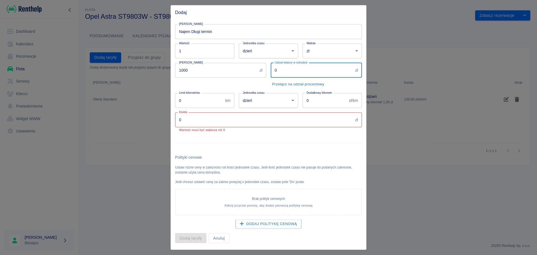
click at [218, 119] on input "0" at bounding box center [264, 119] width 178 height 15
click at [208, 103] on input "0" at bounding box center [199, 100] width 48 height 15
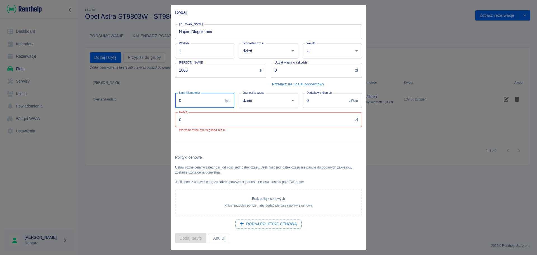
click at [208, 103] on input "0" at bounding box center [199, 100] width 48 height 15
click at [266, 103] on body "Używamy plików Cookies, by zapewnić Ci najlepsze możliwe doświadczenie. Aby dow…" at bounding box center [268, 127] width 537 height 255
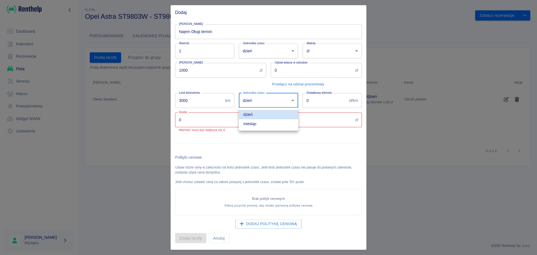
click at [208, 102] on div at bounding box center [268, 127] width 537 height 255
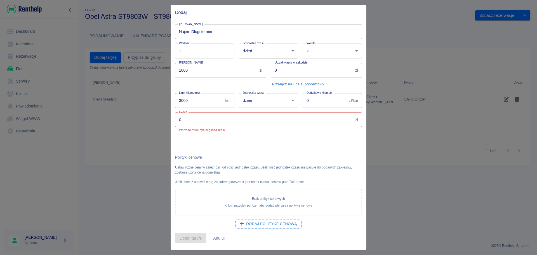
click at [207, 101] on input "3000" at bounding box center [199, 100] width 48 height 15
click at [207, 100] on input "3000" at bounding box center [199, 100] width 48 height 15
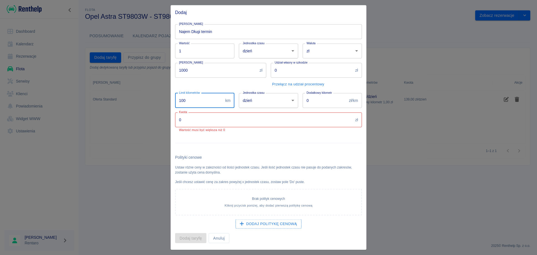
type input "100"
click at [247, 127] on input "0" at bounding box center [264, 119] width 178 height 15
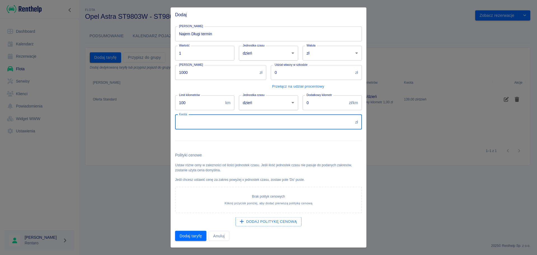
type input "3"
type input "2800"
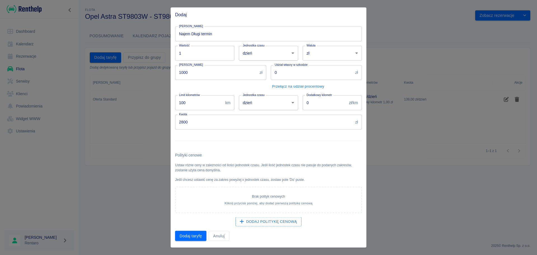
click at [255, 146] on div at bounding box center [266, 138] width 191 height 18
click at [325, 107] on input "0" at bounding box center [325, 102] width 44 height 15
type input "1"
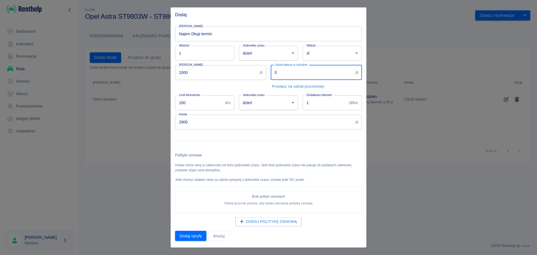
click at [301, 76] on input "0" at bounding box center [312, 72] width 82 height 15
type input "5000"
click at [283, 139] on div at bounding box center [266, 138] width 191 height 18
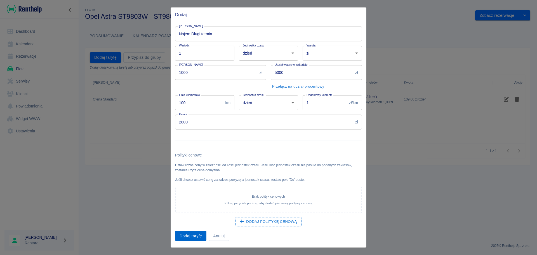
click at [188, 233] on button "Dodaj taryfę" at bounding box center [190, 235] width 31 height 10
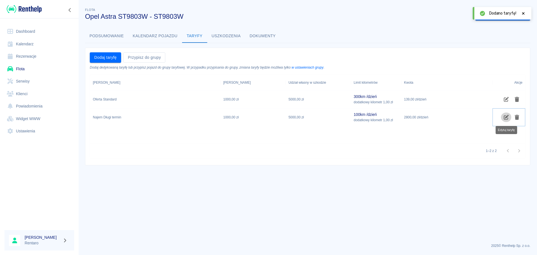
click at [507, 117] on icon "Edytuj taryfę" at bounding box center [506, 117] width 5 height 5
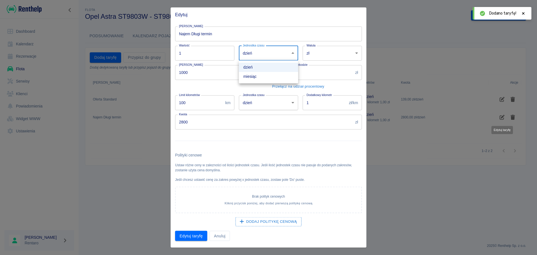
click at [286, 50] on body "Używamy plików Cookies, by zapewnić Ci najlepsze możliwe doświadczenie. Aby dow…" at bounding box center [268, 127] width 537 height 255
drag, startPoint x: 263, startPoint y: 79, endPoint x: 266, endPoint y: 78, distance: 2.9
click at [263, 79] on li "miesiąc" at bounding box center [268, 76] width 59 height 9
type input "month"
click at [316, 135] on div at bounding box center [266, 138] width 191 height 18
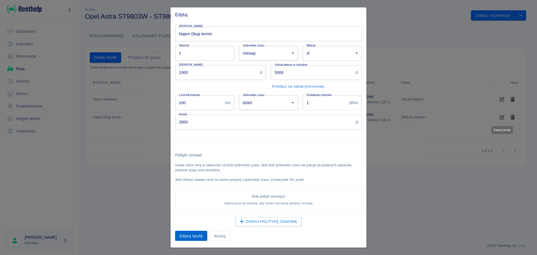
click at [197, 233] on button "Edytuj taryfę" at bounding box center [191, 235] width 32 height 10
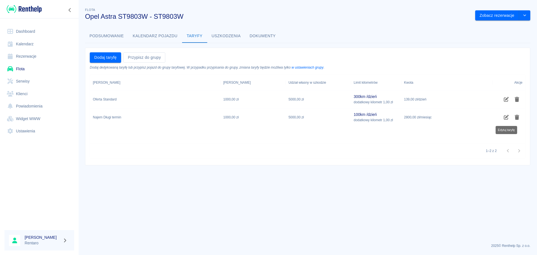
click at [21, 62] on ul "Dashboard Kalendarz Rezerwacje Flota Serwisy Klienci Powiadomienia Widget WWW U…" at bounding box center [39, 81] width 70 height 117
click at [18, 66] on link "Flota" at bounding box center [39, 69] width 70 height 13
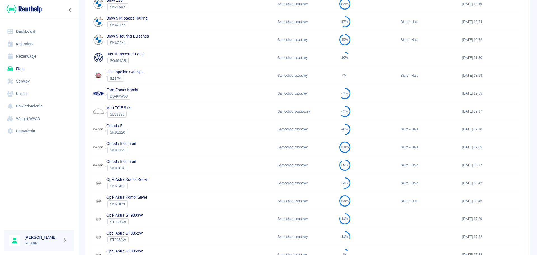
scroll to position [112, 0]
click at [129, 127] on div "Omoda 5 ` SK8E120" at bounding box center [182, 129] width 185 height 18
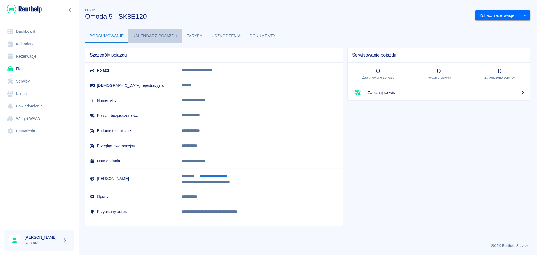
click at [154, 35] on button "Kalendarz pojazdu" at bounding box center [155, 35] width 54 height 13
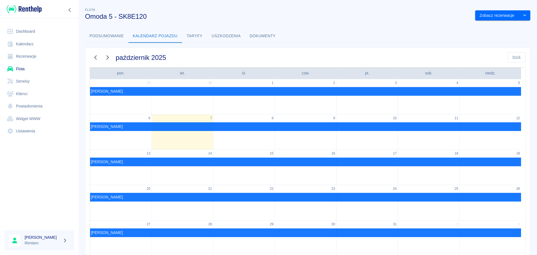
click at [191, 32] on button "Taryfy" at bounding box center [194, 35] width 25 height 13
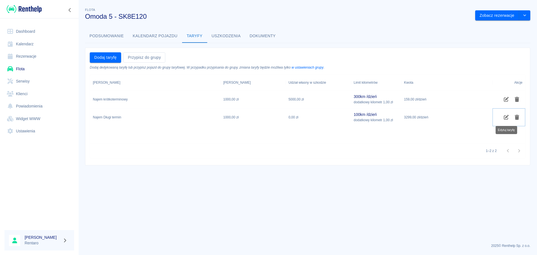
click at [508, 118] on icon "Edytuj taryfę" at bounding box center [506, 117] width 5 height 5
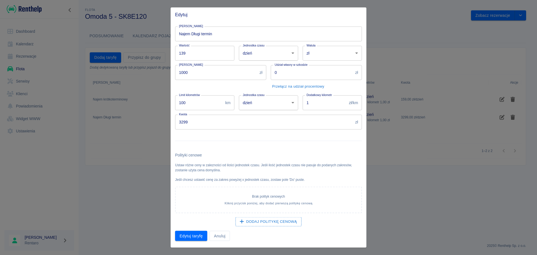
click at [251, 62] on div "Kaucja 1000 zł Kaucja" at bounding box center [219, 75] width 96 height 30
click at [258, 54] on body "Używamy plików Cookies, by zapewnić Ci najlepsze możliwe doświadczenie. Aby dow…" at bounding box center [268, 127] width 537 height 255
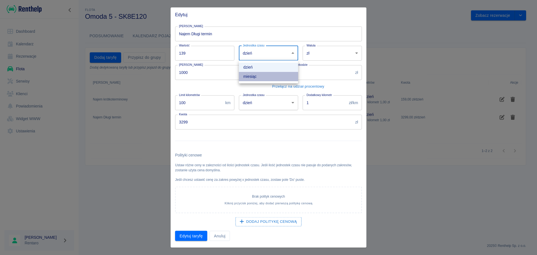
click at [262, 75] on li "miesiąc" at bounding box center [268, 76] width 59 height 9
type input "month"
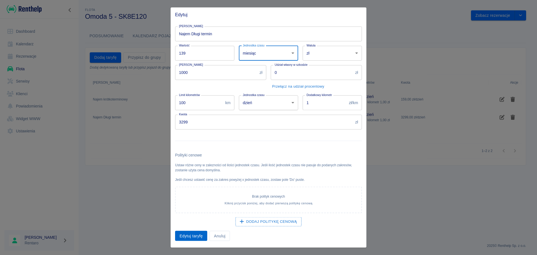
click at [191, 235] on button "Edytuj taryfę" at bounding box center [191, 235] width 32 height 10
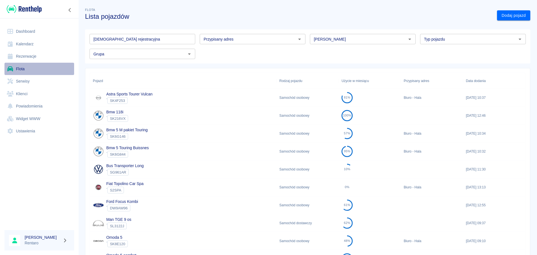
click at [34, 70] on link "Flota" at bounding box center [39, 69] width 70 height 13
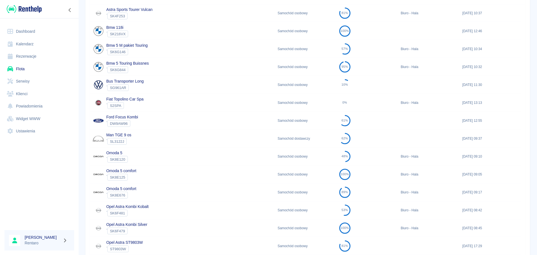
scroll to position [112, 0]
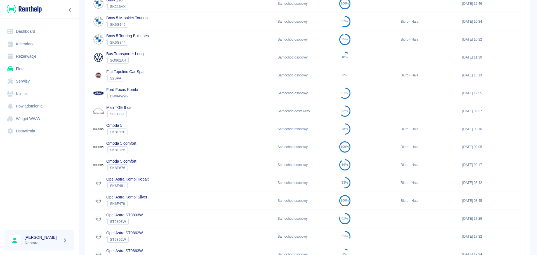
click at [137, 150] on div "Omoda 5 comfort ` SK8E125" at bounding box center [182, 147] width 185 height 18
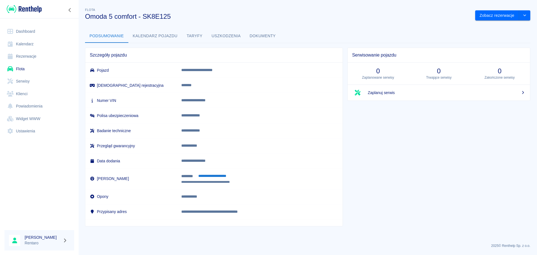
click at [137, 36] on button "Kalendarz pojazdu" at bounding box center [155, 35] width 54 height 13
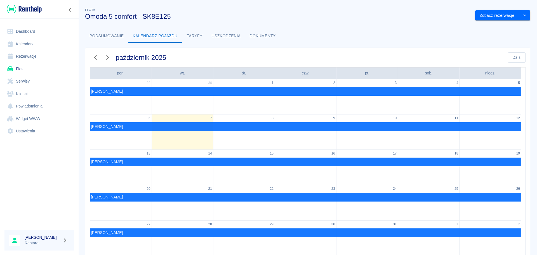
click at [203, 36] on button "Taryfy" at bounding box center [194, 35] width 25 height 13
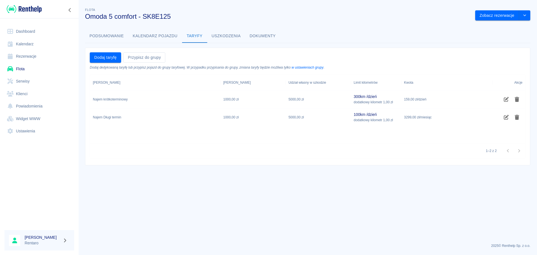
click at [28, 66] on link "Flota" at bounding box center [39, 69] width 70 height 13
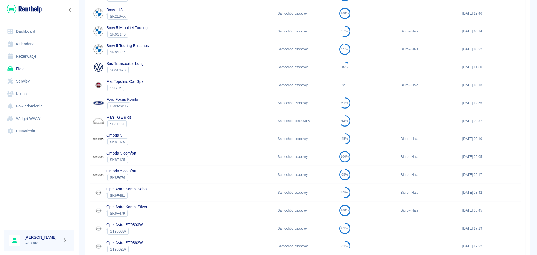
scroll to position [112, 0]
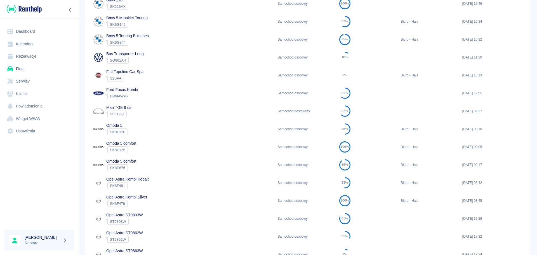
click at [133, 168] on div "` SK8E676" at bounding box center [121, 167] width 30 height 7
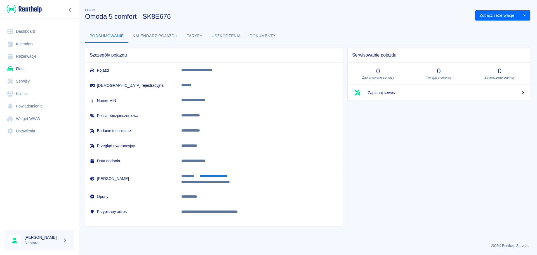
click at [195, 34] on button "Taryfy" at bounding box center [194, 35] width 25 height 13
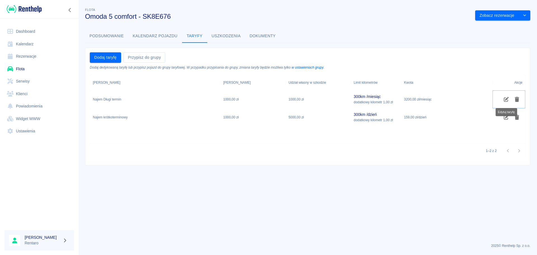
click at [505, 100] on icon "Edytuj taryfę" at bounding box center [506, 99] width 6 height 5
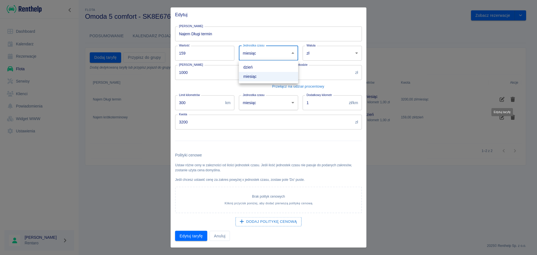
click at [272, 53] on body "Używamy plików Cookies, by zapewnić Ci najlepsze możliwe doświadczenie. Aby dow…" at bounding box center [268, 127] width 537 height 255
click at [262, 74] on li "miesiąc" at bounding box center [268, 76] width 59 height 9
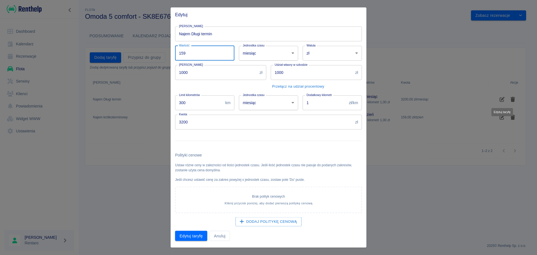
drag, startPoint x: 214, startPoint y: 54, endPoint x: 160, endPoint y: 55, distance: 53.7
click at [160, 55] on div "Edytuj Nazwa taryfy Najem Długi termin Nazwa taryfy Wartość 159 Wartość Jednost…" at bounding box center [268, 127] width 537 height 255
click at [237, 120] on input "3200" at bounding box center [264, 121] width 178 height 15
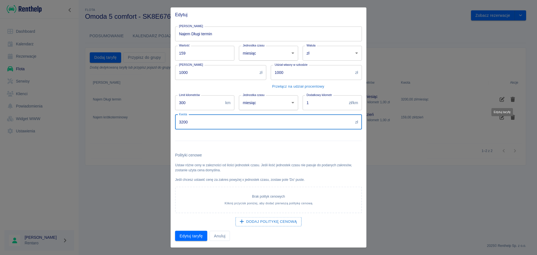
click at [237, 120] on input "3200" at bounding box center [264, 121] width 178 height 15
type input "2399"
click at [256, 104] on body "Używamy plików Cookies, by zapewnić Ci najlepsze możliwe doświadczenie. Aby dow…" at bounding box center [268, 127] width 537 height 255
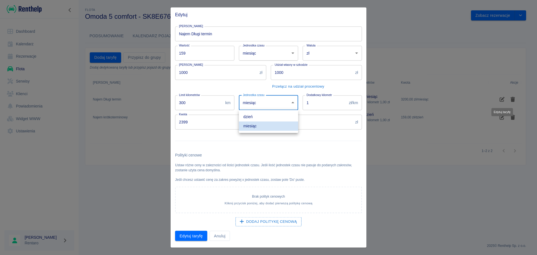
click at [256, 118] on li "dzień" at bounding box center [268, 116] width 59 height 9
type input "day"
click at [207, 105] on input "300" at bounding box center [199, 102] width 48 height 15
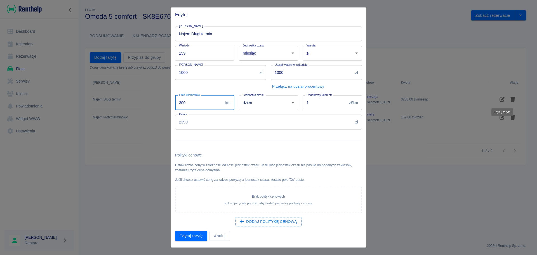
click at [208, 105] on input "300" at bounding box center [199, 102] width 48 height 15
click at [208, 106] on input "300" at bounding box center [199, 102] width 48 height 15
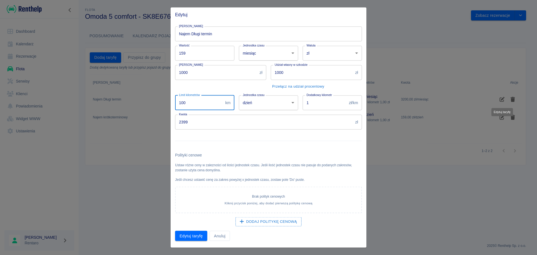
type input "100"
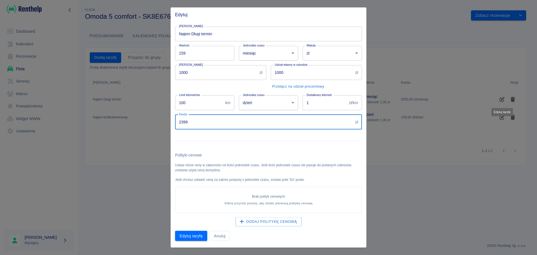
drag, startPoint x: 208, startPoint y: 122, endPoint x: 134, endPoint y: 122, distance: 73.5
click at [134, 122] on div "Edytuj Nazwa taryfy Najem Długi termin Nazwa taryfy Wartość 159 Wartość Jednost…" at bounding box center [268, 127] width 537 height 255
type input "3299"
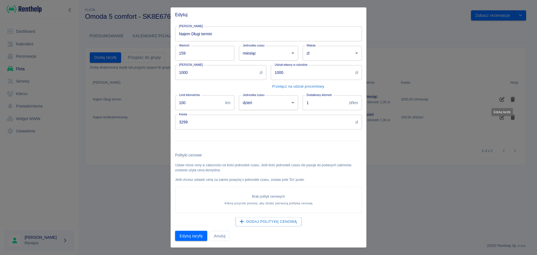
click at [262, 145] on div at bounding box center [266, 138] width 191 height 18
click at [278, 69] on input "1000" at bounding box center [312, 72] width 82 height 15
type input "5000"
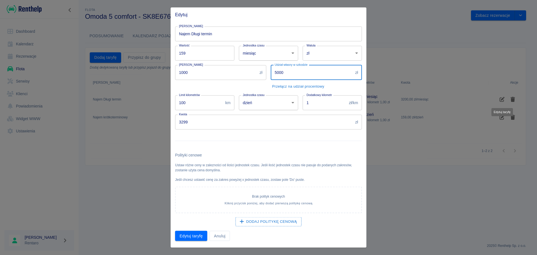
click at [202, 54] on input "159" at bounding box center [204, 53] width 59 height 15
click at [202, 55] on input "159" at bounding box center [204, 53] width 59 height 15
click at [262, 53] on body "Używamy plików Cookies, by zapewnić Ci najlepsze możliwe doświadczenie. Aby dow…" at bounding box center [268, 127] width 537 height 255
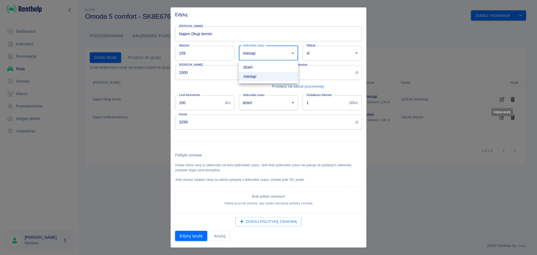
click at [259, 67] on li "dzień" at bounding box center [268, 67] width 59 height 9
type input "day"
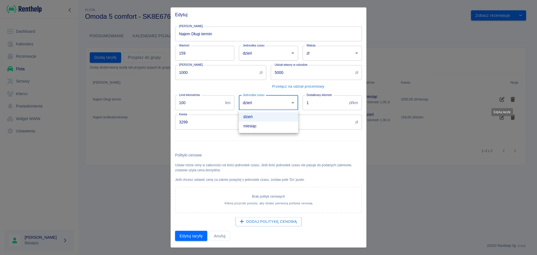
click at [272, 102] on body "Używamy plików Cookies, by zapewnić Ci najlepsze możliwe doświadczenie. Aby dow…" at bounding box center [268, 127] width 537 height 255
click at [260, 126] on li "miesiąc" at bounding box center [268, 125] width 59 height 9
type input "month"
click at [264, 145] on div at bounding box center [266, 138] width 191 height 18
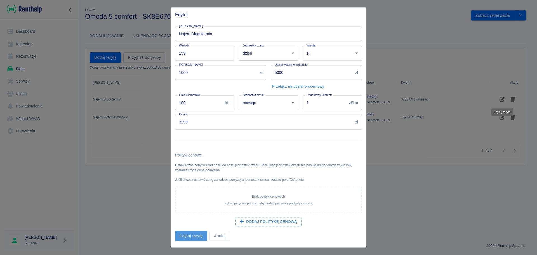
click at [192, 236] on button "Edytuj taryfę" at bounding box center [191, 235] width 32 height 10
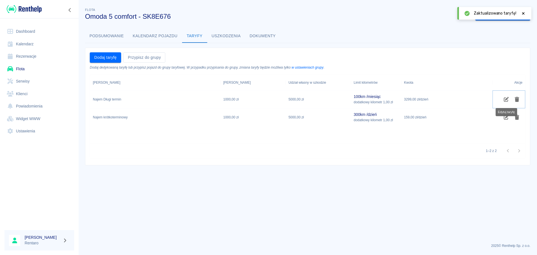
click at [504, 99] on icon "Edytuj taryfę" at bounding box center [506, 99] width 6 height 5
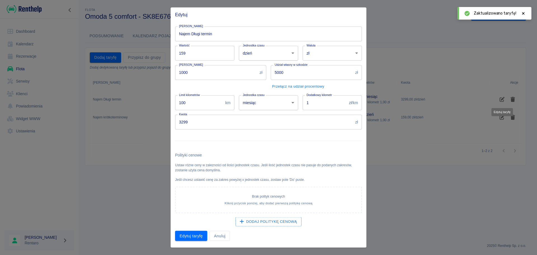
click at [273, 50] on body "Używamy plików Cookies, by zapewnić Ci najlepsze możliwe doświadczenie. Aby dow…" at bounding box center [268, 127] width 537 height 255
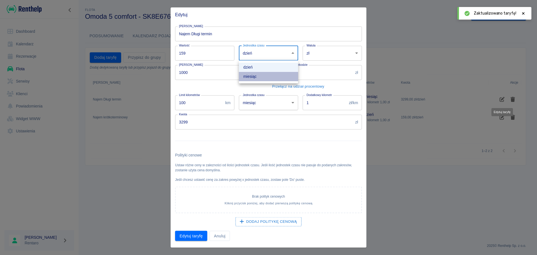
click at [252, 74] on li "miesiąc" at bounding box center [268, 76] width 59 height 9
type input "month"
click at [188, 236] on button "Edytuj taryfę" at bounding box center [191, 235] width 32 height 10
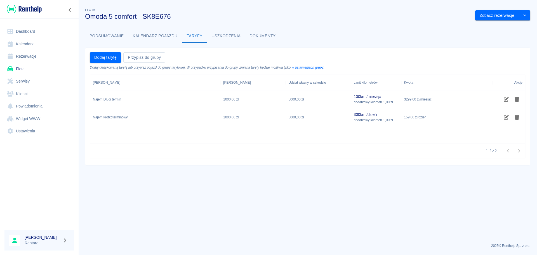
click at [15, 67] on link "Flota" at bounding box center [39, 69] width 70 height 13
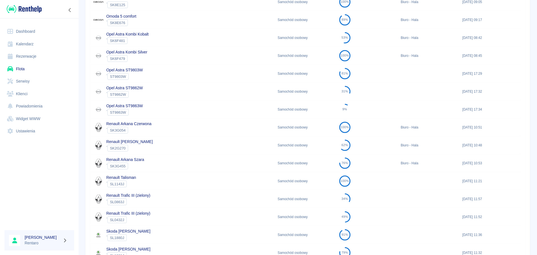
scroll to position [320, 0]
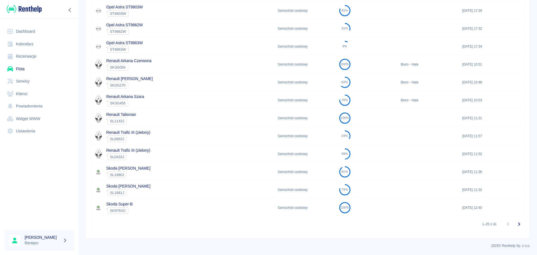
click at [516, 225] on icon "Przejdź do następnej strony" at bounding box center [519, 224] width 7 height 7
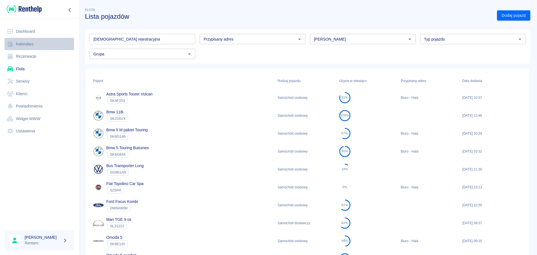
click at [26, 43] on link "Kalendarz" at bounding box center [39, 44] width 70 height 13
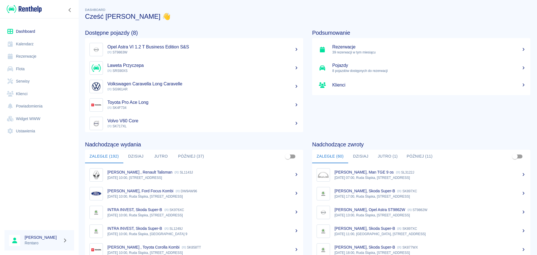
drag, startPoint x: 24, startPoint y: 50, endPoint x: 27, endPoint y: 46, distance: 4.8
click at [24, 50] on link "Rezerwacje" at bounding box center [39, 56] width 70 height 13
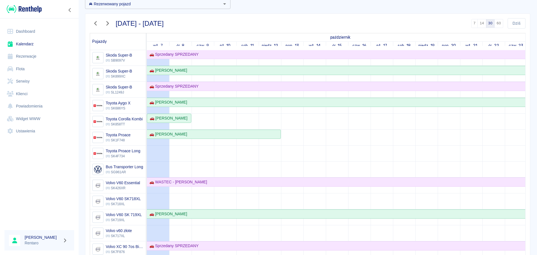
scroll to position [56, 0]
